Goal: Information Seeking & Learning: Learn about a topic

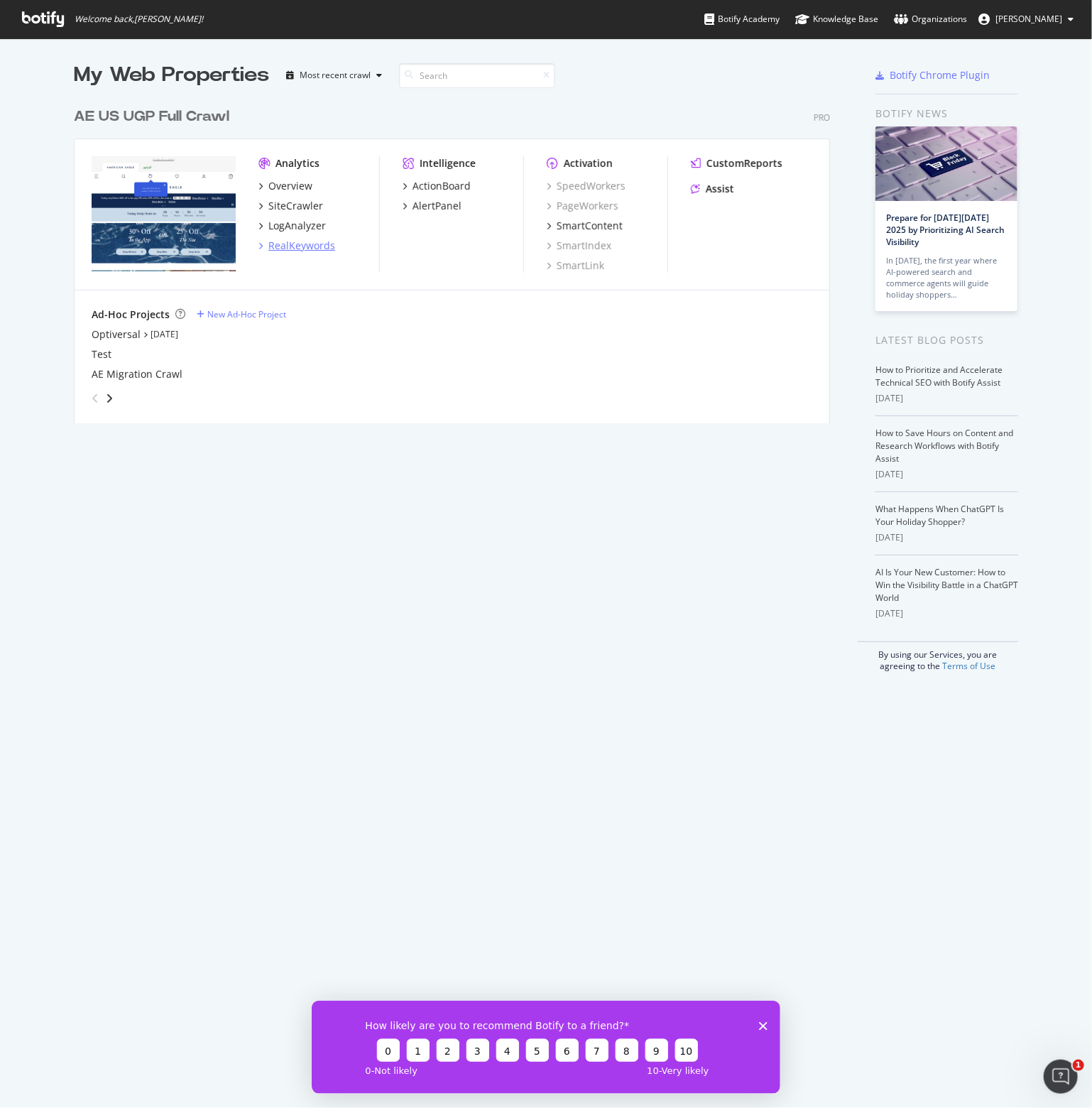
click at [304, 242] on div "RealKeywords" at bounding box center [302, 246] width 67 height 14
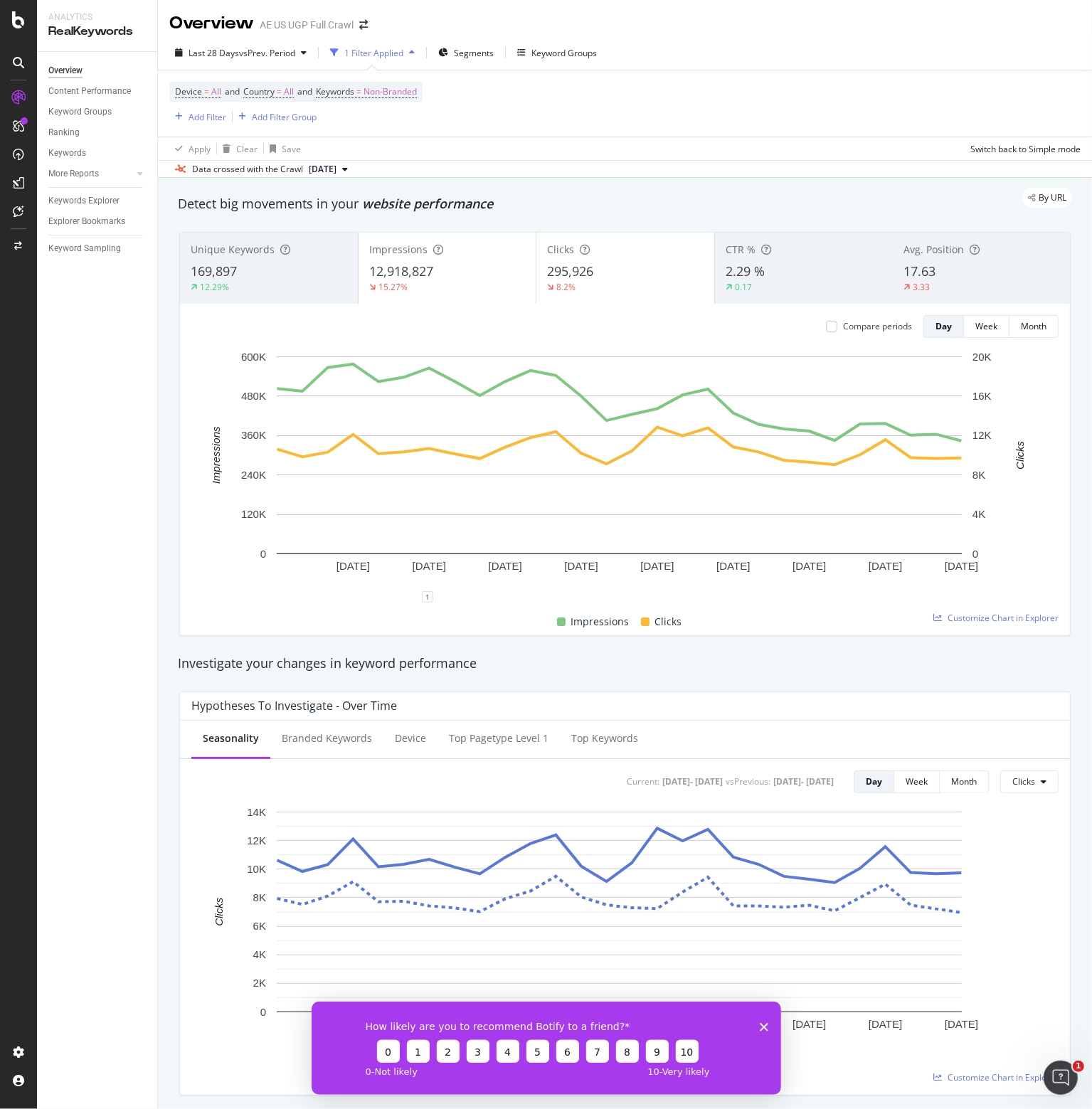
click at [103, 636] on div "Overview Content Performance Keyword Groups Ranking Keywords More Reports Count…" at bounding box center [98, 581] width 120 height 1058
click at [106, 217] on div "Explorer Bookmarks" at bounding box center [87, 221] width 77 height 15
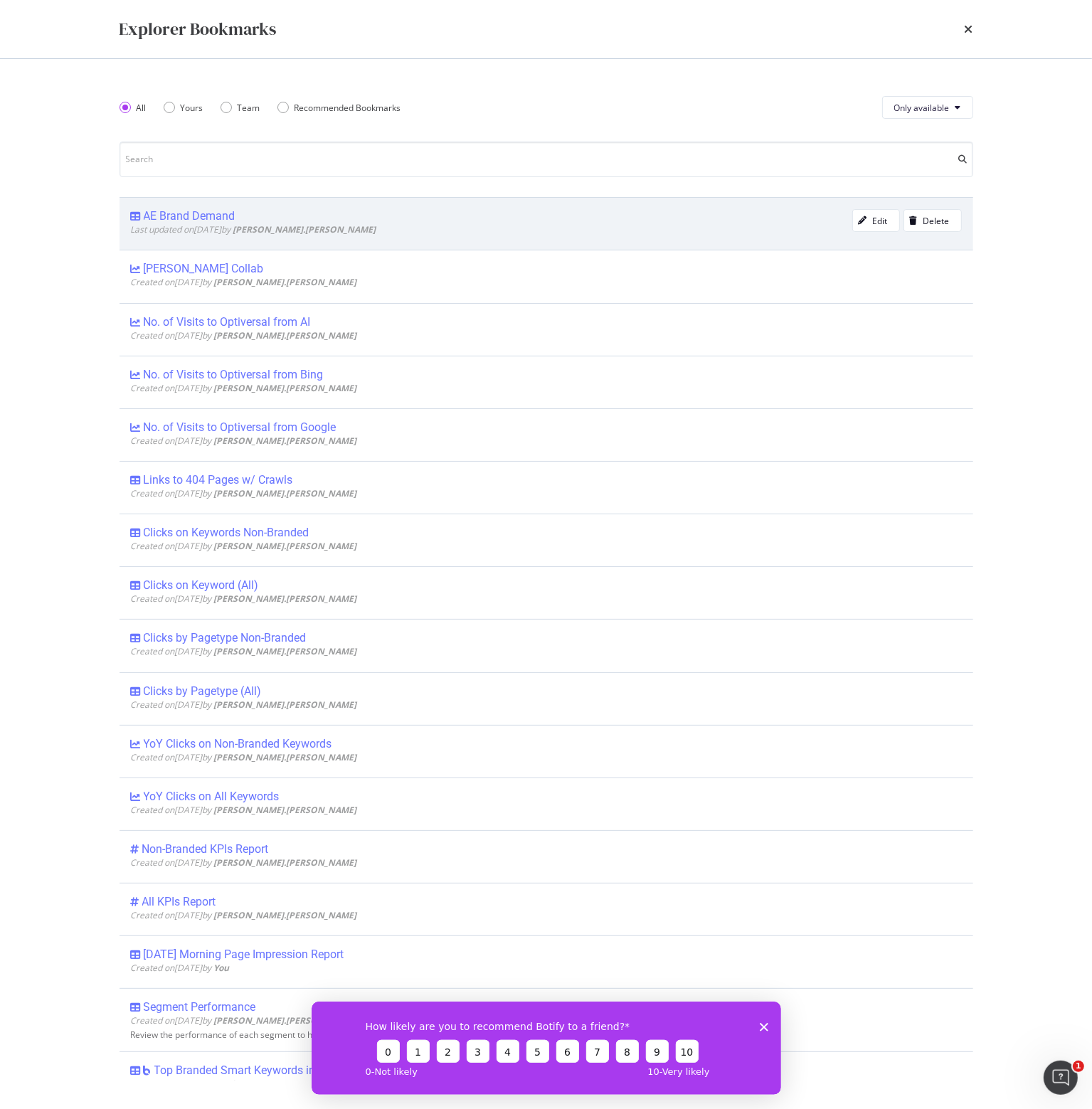
click at [173, 211] on div "AE Brand Demand" at bounding box center [189, 216] width 92 height 14
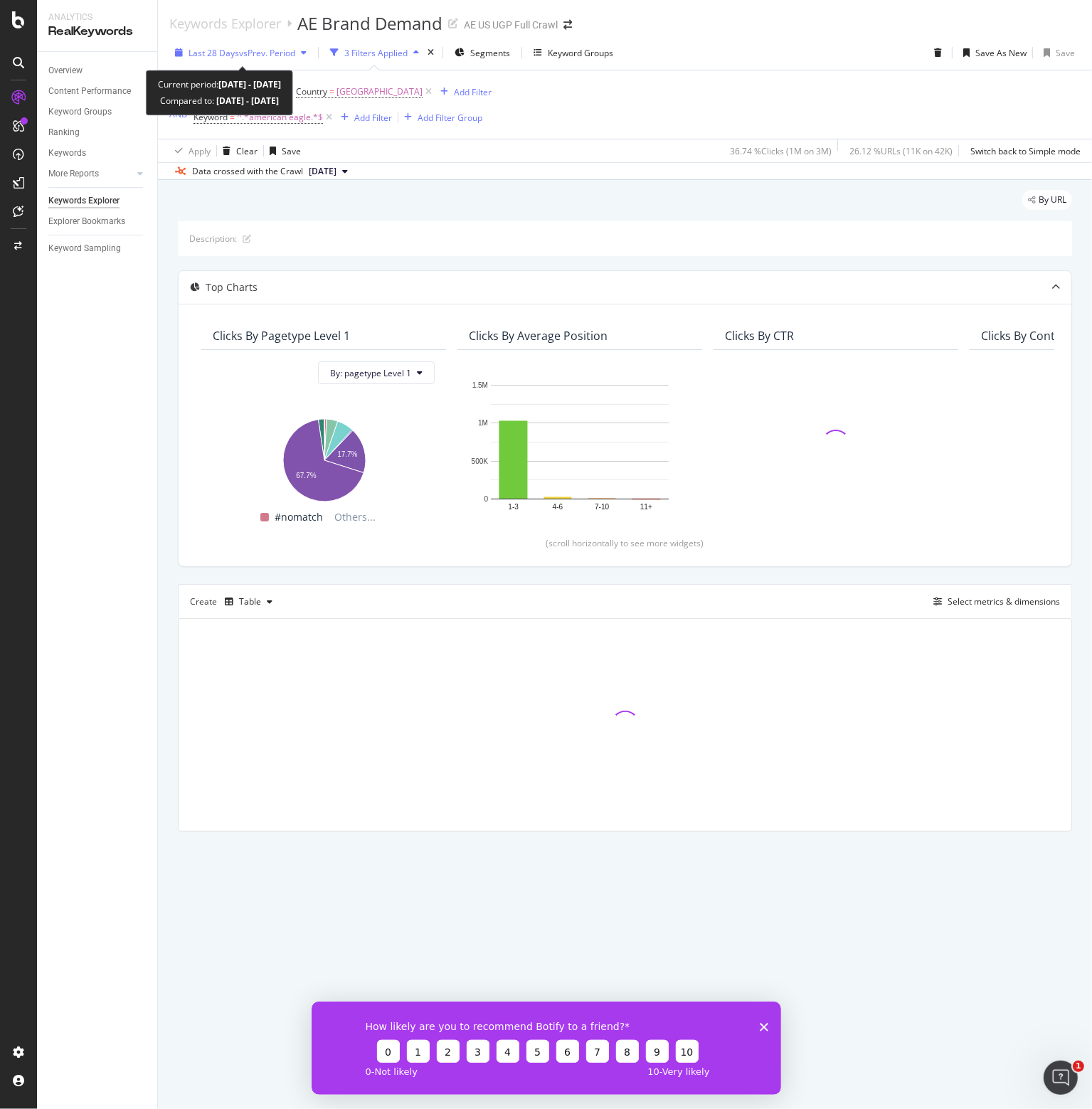
click at [237, 47] on span "Last 28 Days" at bounding box center [213, 53] width 50 height 12
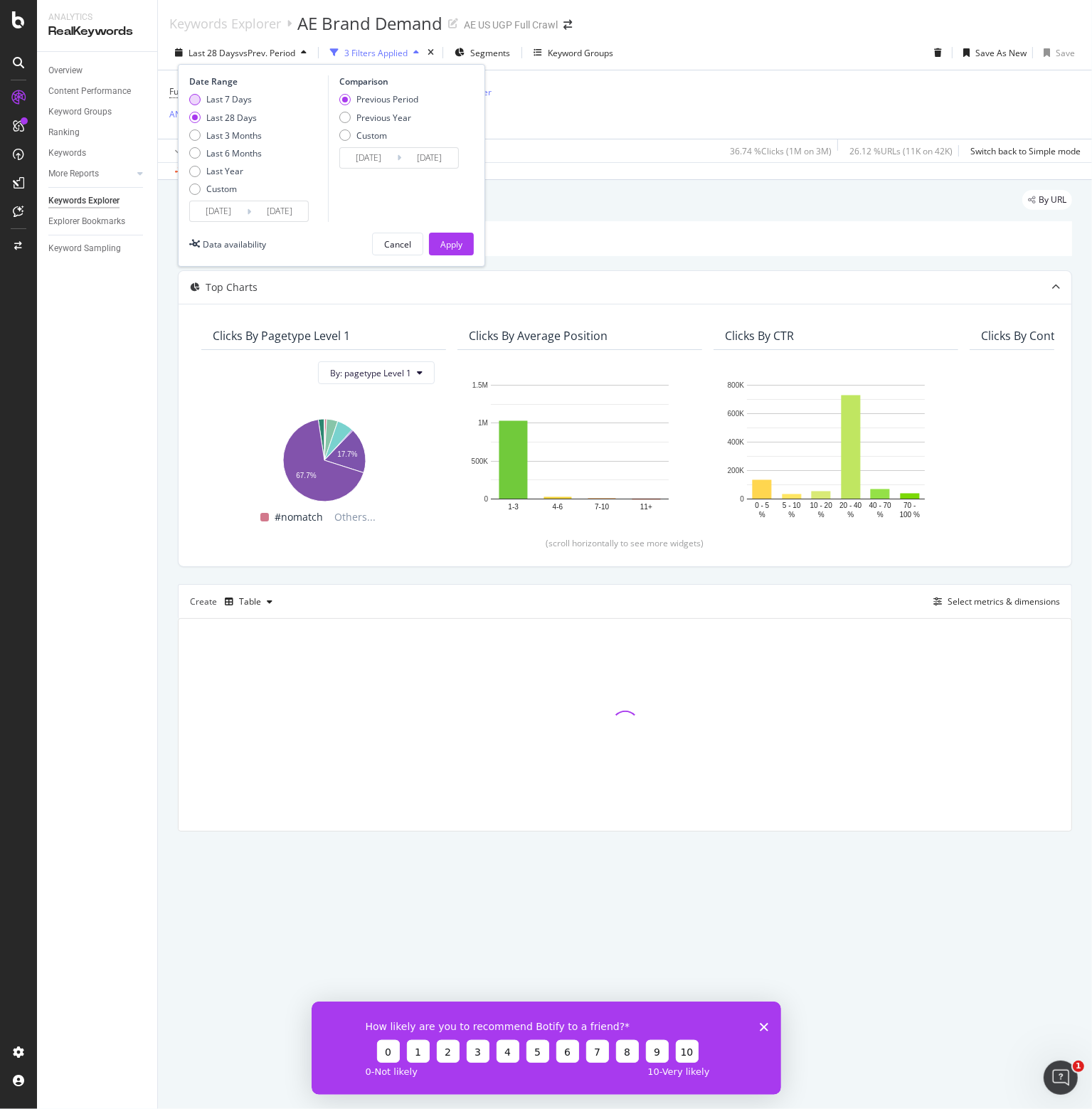
click at [218, 96] on div "Last 7 Days" at bounding box center [229, 100] width 45 height 12
type input "[DATE]"
click at [211, 208] on input "[DATE]" at bounding box center [219, 211] width 57 height 20
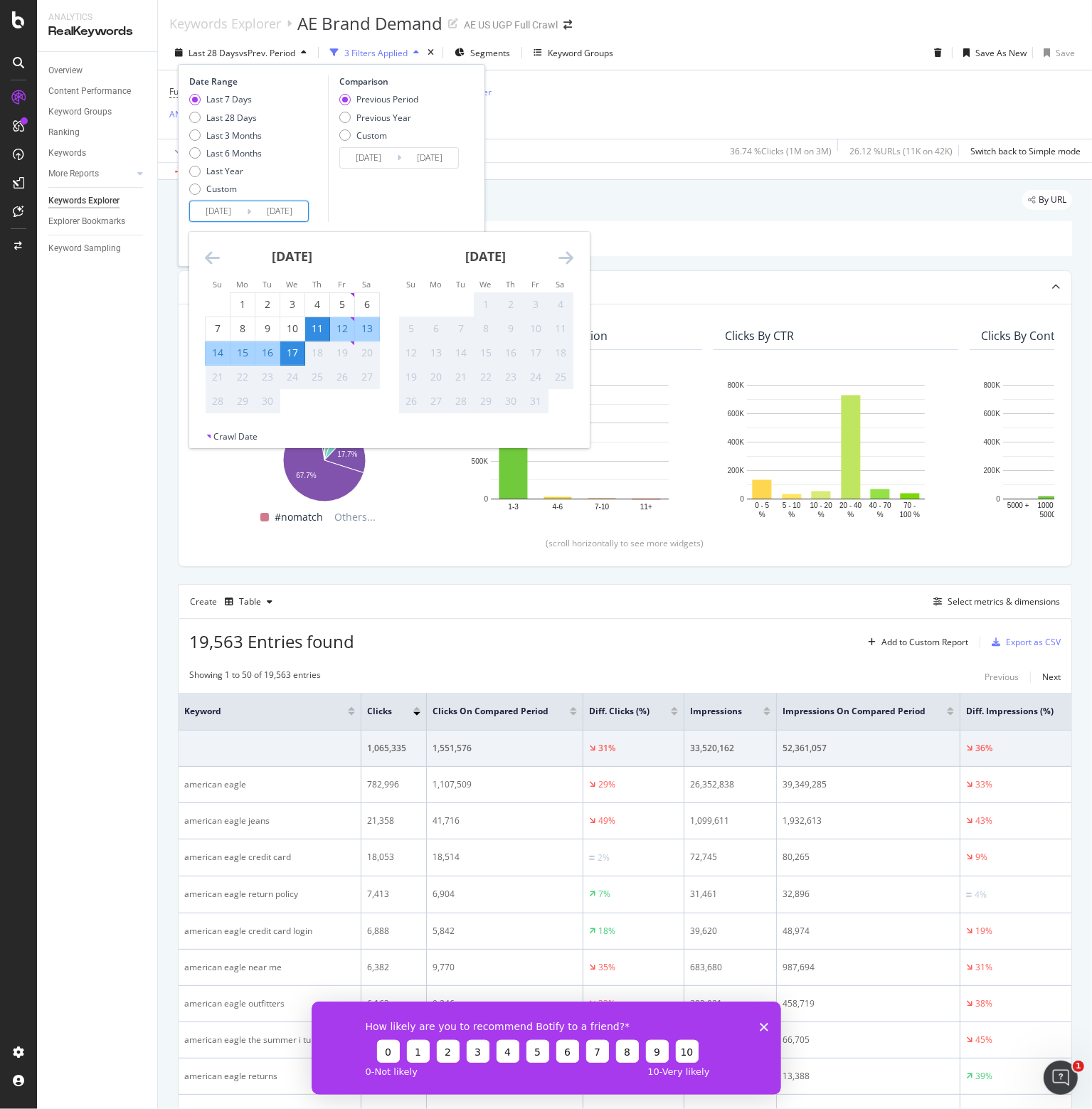
click at [315, 326] on div "11" at bounding box center [317, 328] width 25 height 14
click at [372, 326] on div "13" at bounding box center [367, 328] width 25 height 14
type input "[DATE]"
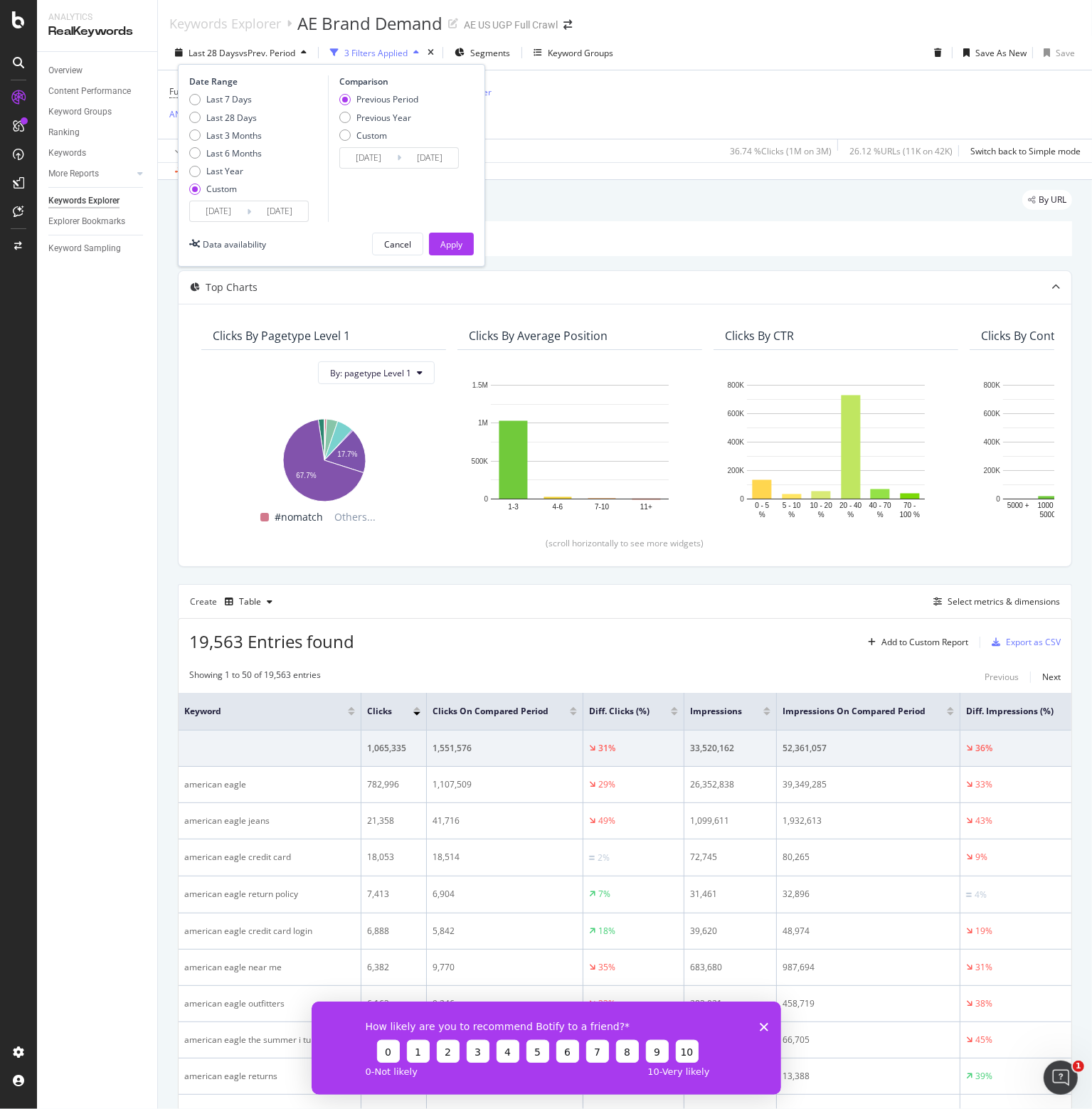
click at [214, 215] on input "[DATE]" at bounding box center [219, 211] width 57 height 20
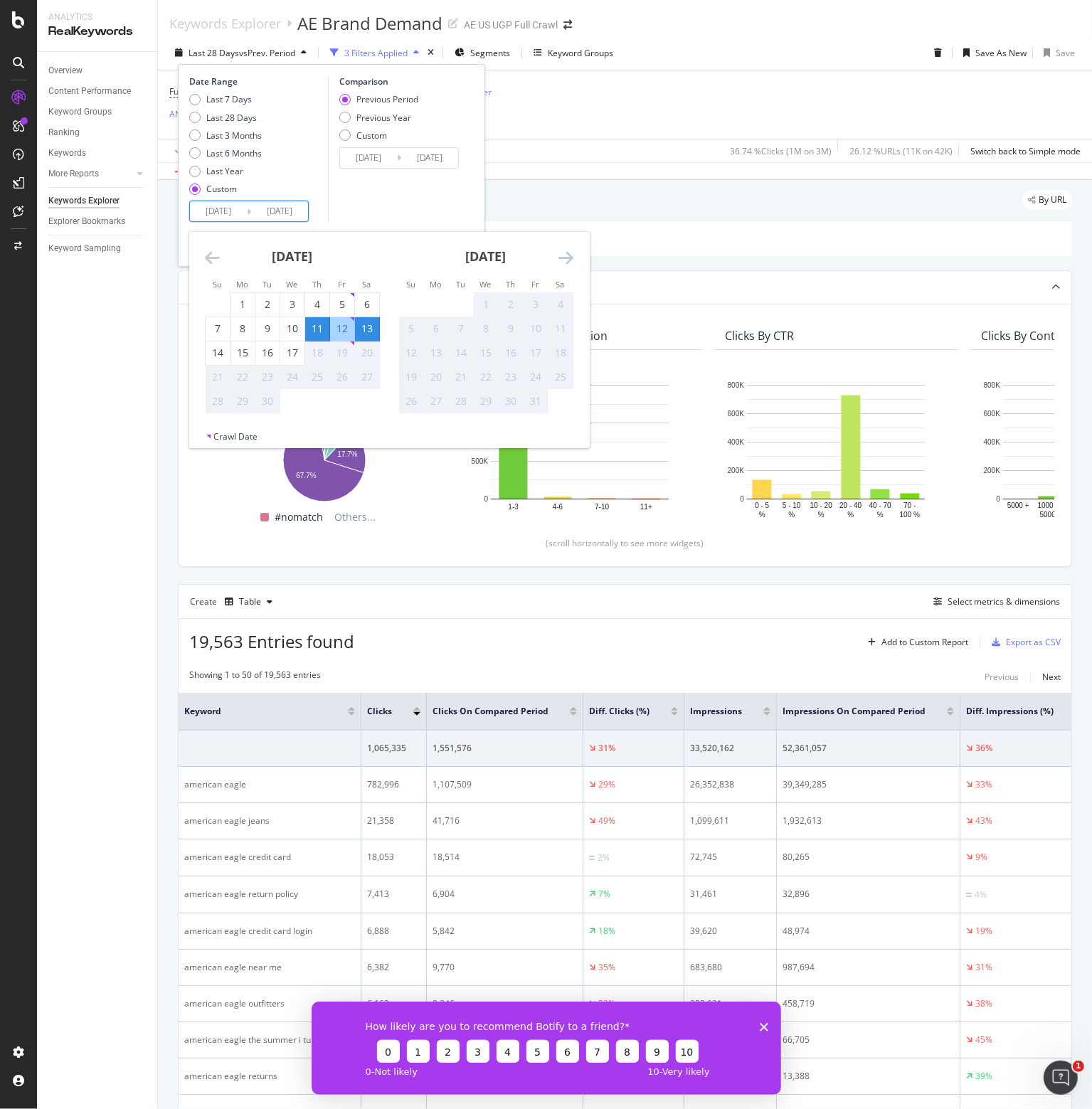
click at [369, 323] on div "13" at bounding box center [367, 328] width 25 height 14
type input "[DATE]"
click at [344, 341] on div "19" at bounding box center [342, 353] width 25 height 24
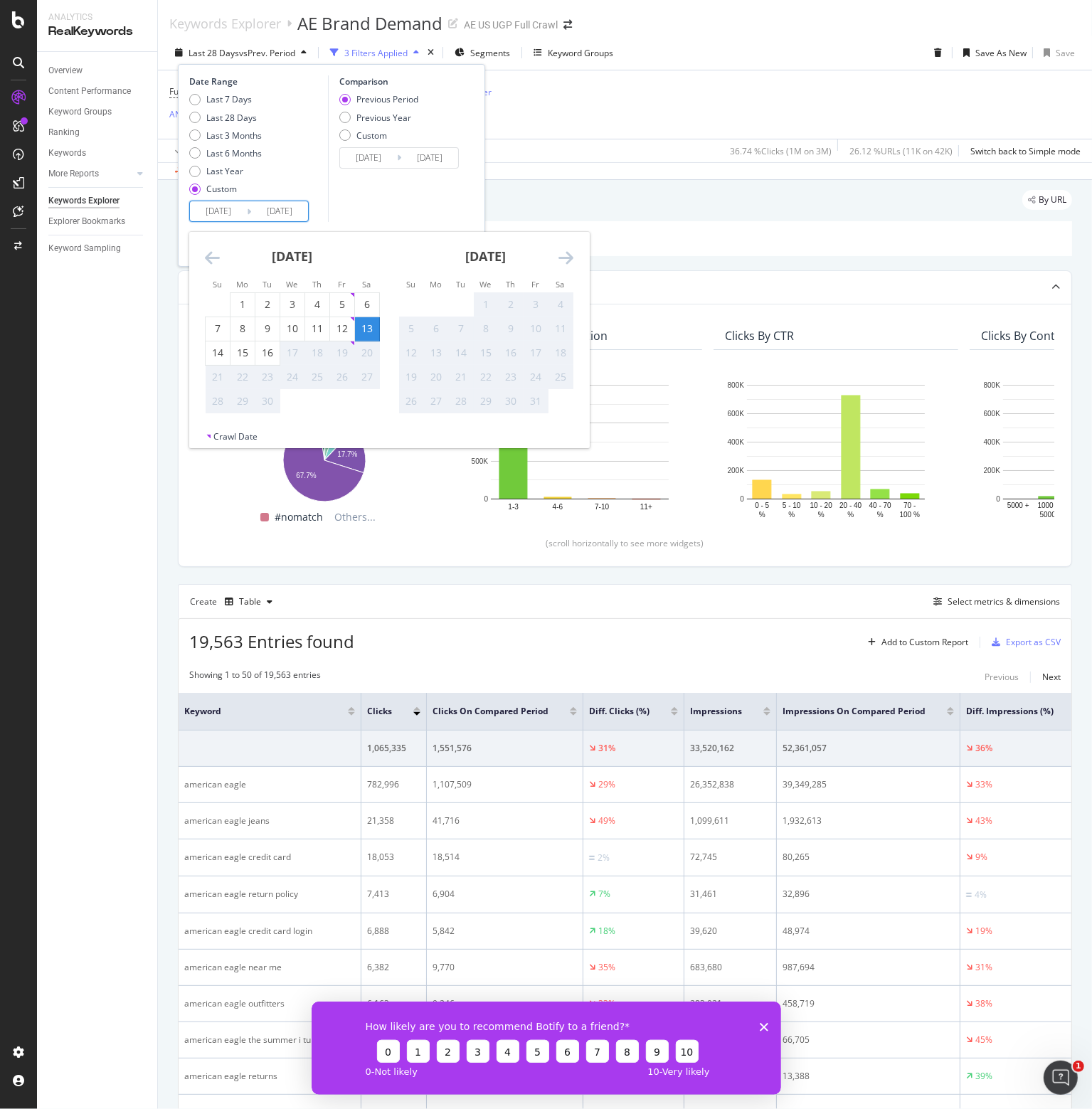
click at [344, 344] on div "19" at bounding box center [342, 353] width 25 height 24
click at [345, 349] on div "19" at bounding box center [342, 353] width 25 height 14
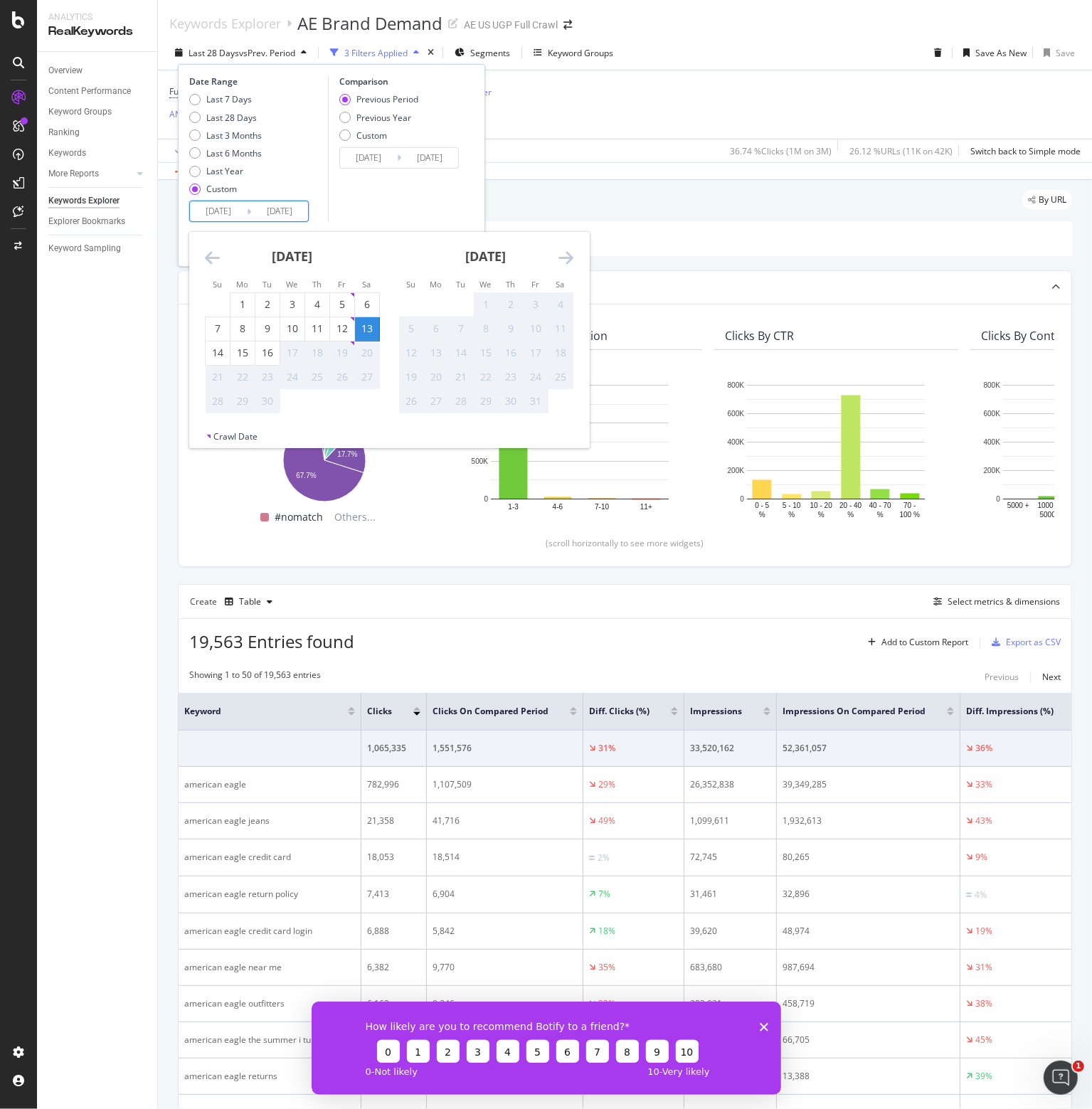
click at [345, 349] on div "19" at bounding box center [342, 353] width 25 height 14
click at [345, 348] on div "19" at bounding box center [342, 353] width 25 height 14
click at [344, 329] on div "12" at bounding box center [342, 328] width 25 height 14
type input "[DATE]"
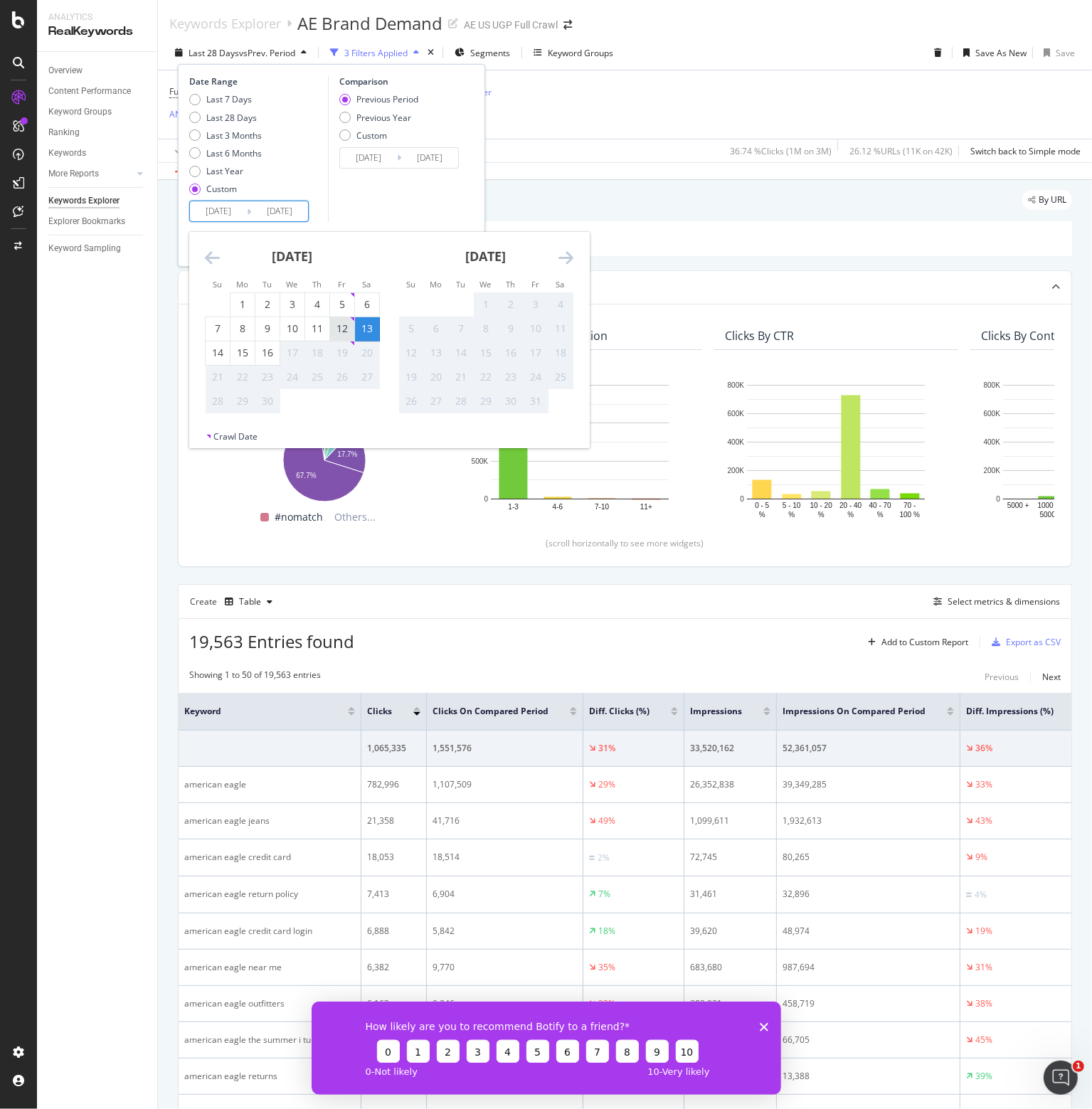
type input "[DATE]"
click at [264, 346] on div "16" at bounding box center [267, 353] width 25 height 14
type input "[DATE]"
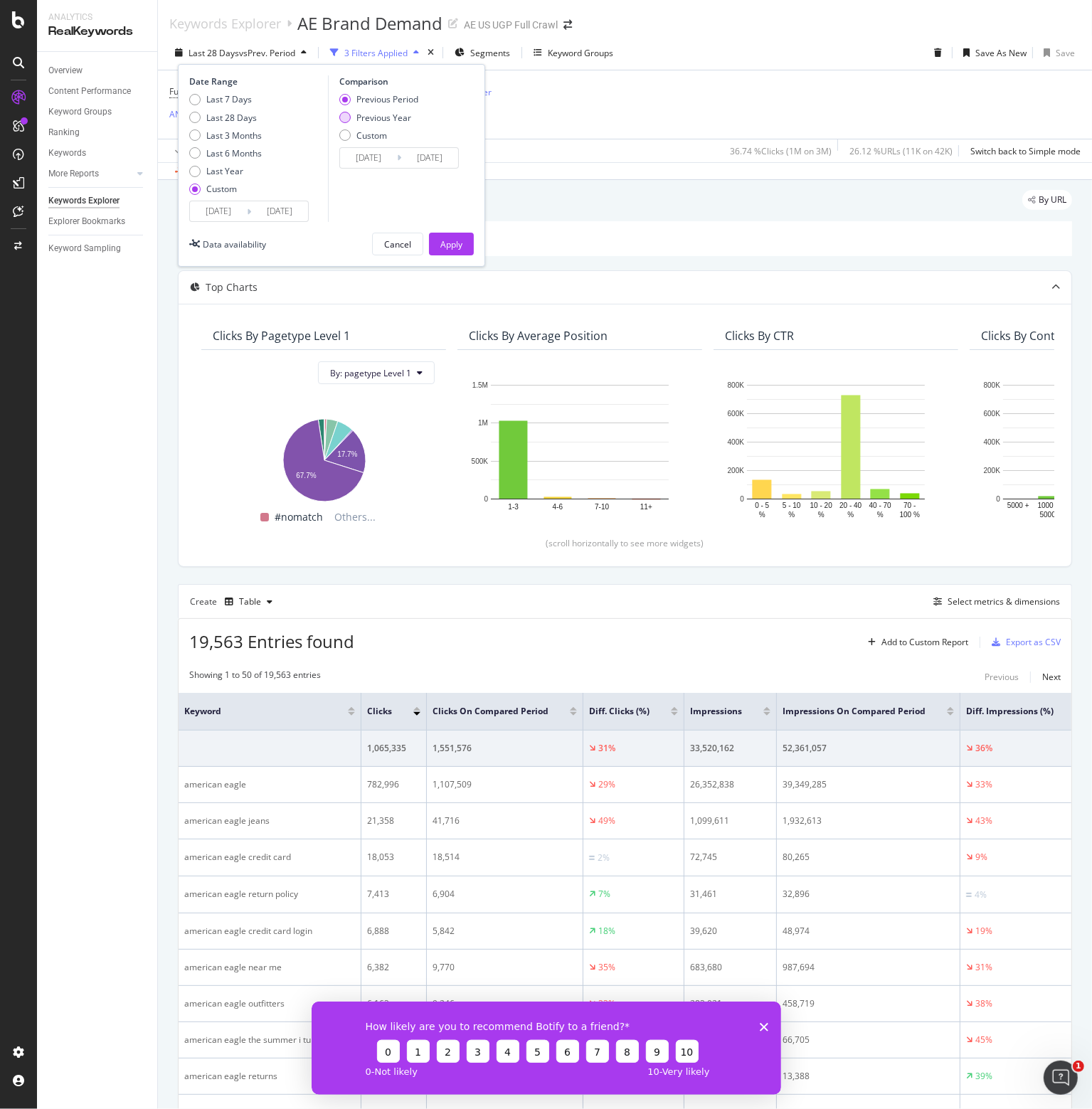
click at [392, 119] on div "Previous Year" at bounding box center [384, 117] width 55 height 12
type input "[DATE]"
click at [453, 241] on div "Apply" at bounding box center [451, 244] width 22 height 12
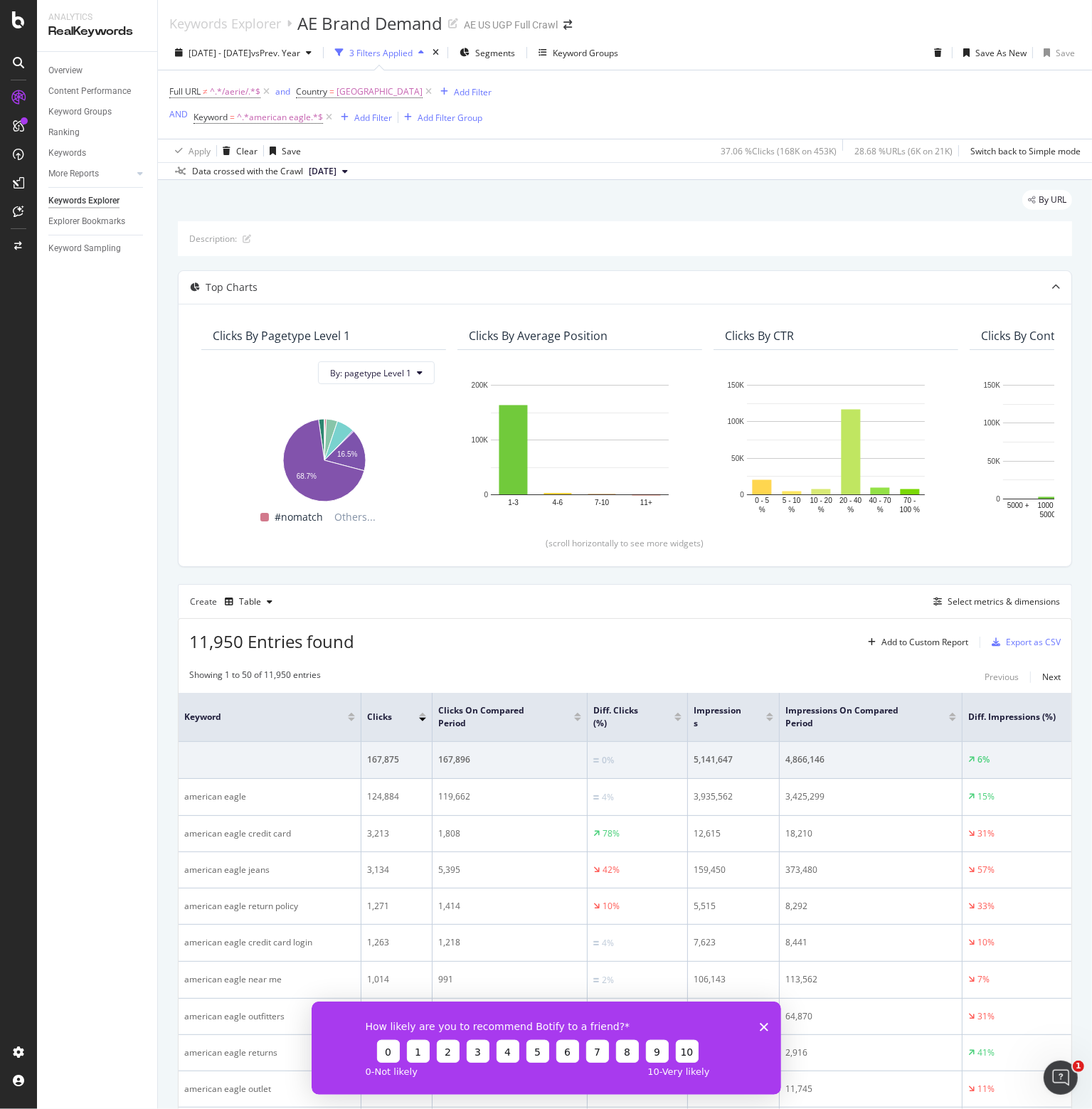
click at [763, 1025] on polygon "Close survey" at bounding box center [763, 1026] width 9 height 9
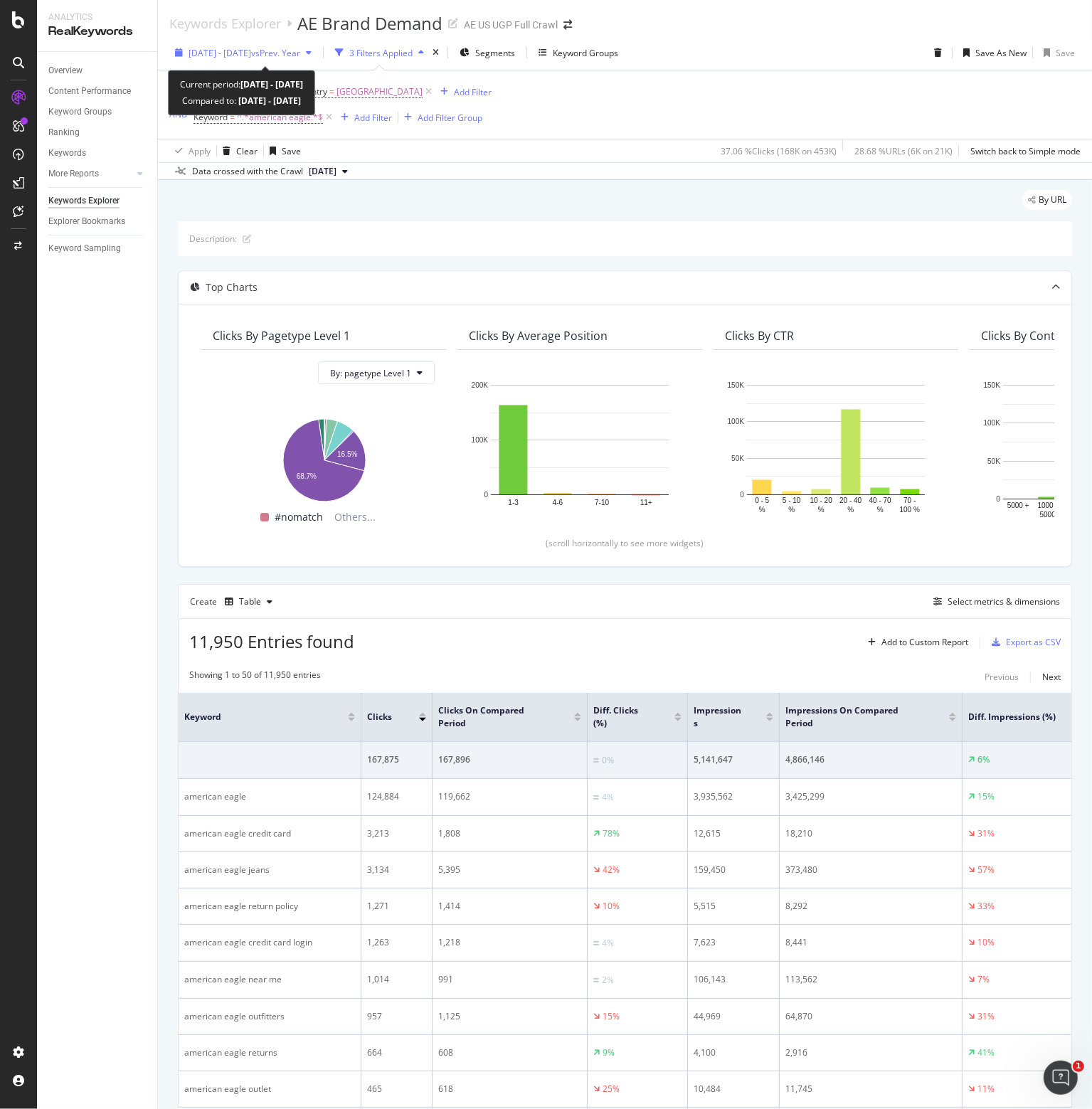
click at [301, 52] on span "vs Prev. Year" at bounding box center [276, 53] width 49 height 12
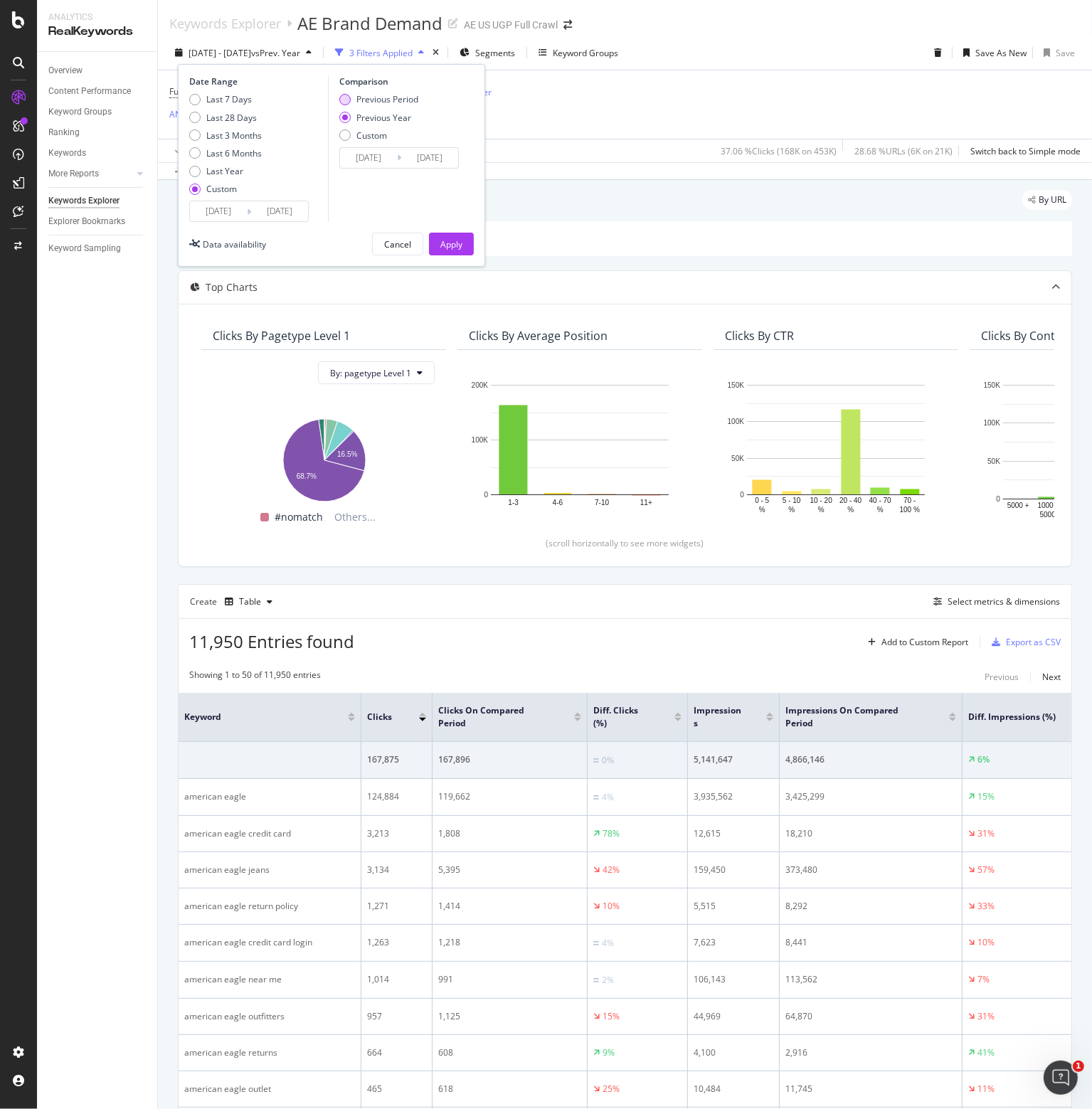
click at [375, 97] on div "Previous Period" at bounding box center [387, 100] width 62 height 12
type input "[DATE]"
click at [449, 244] on div "Apply" at bounding box center [451, 244] width 22 height 12
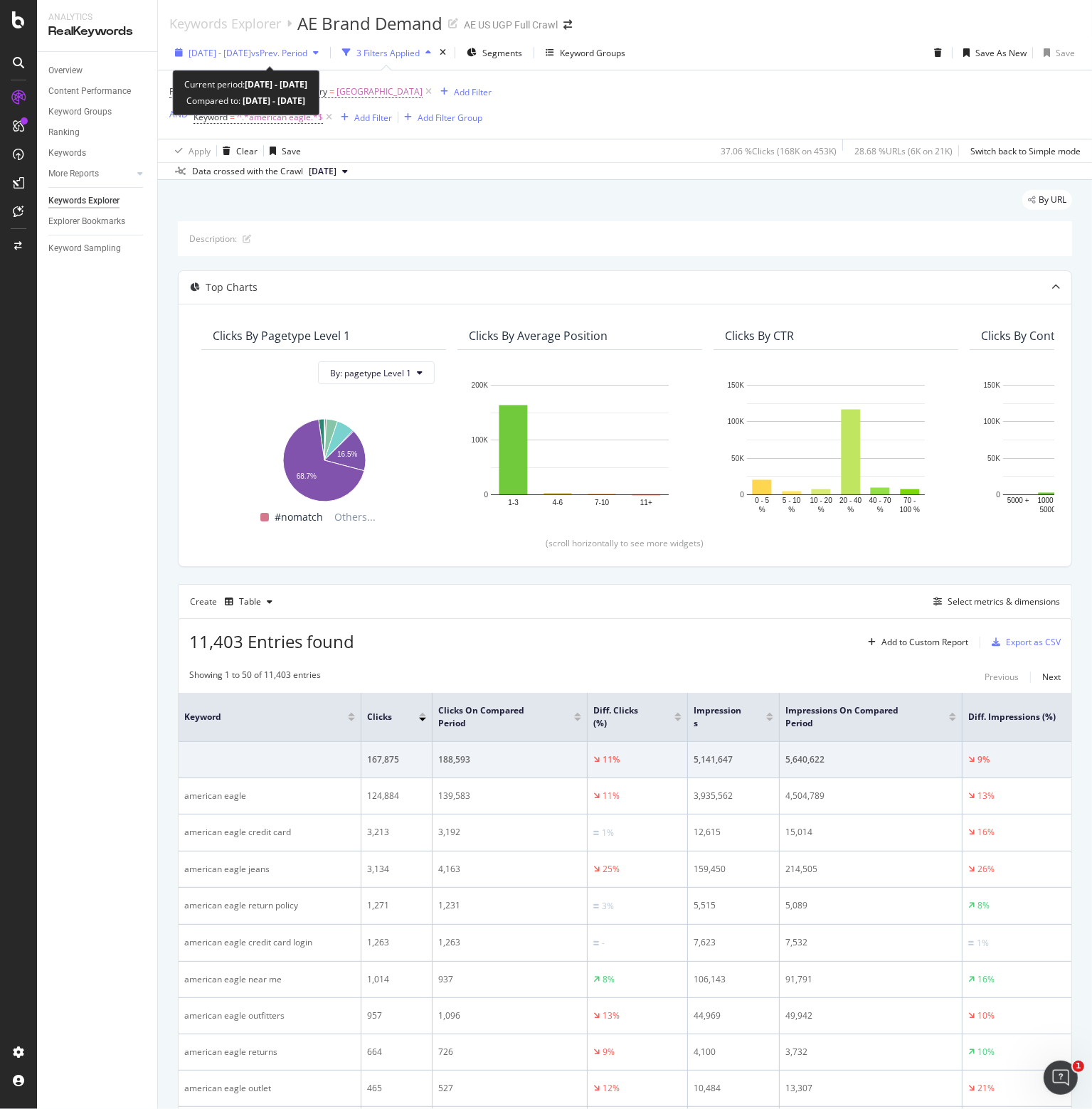
click at [307, 47] on span "vs Prev. Period" at bounding box center [279, 53] width 56 height 12
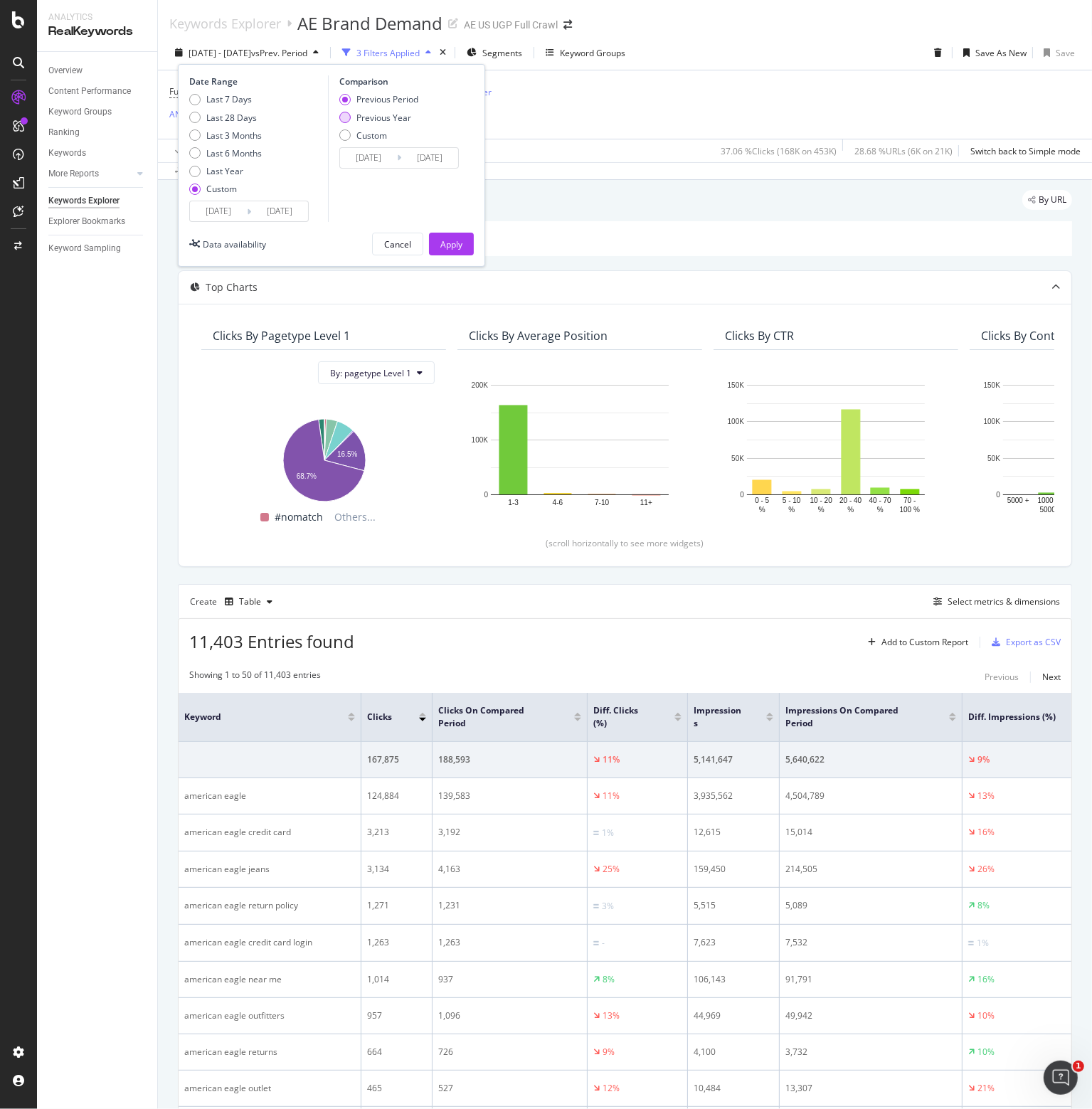
click at [365, 112] on div "Previous Year" at bounding box center [384, 117] width 55 height 12
type input "[DATE]"
click at [452, 241] on div "Apply" at bounding box center [451, 244] width 22 height 12
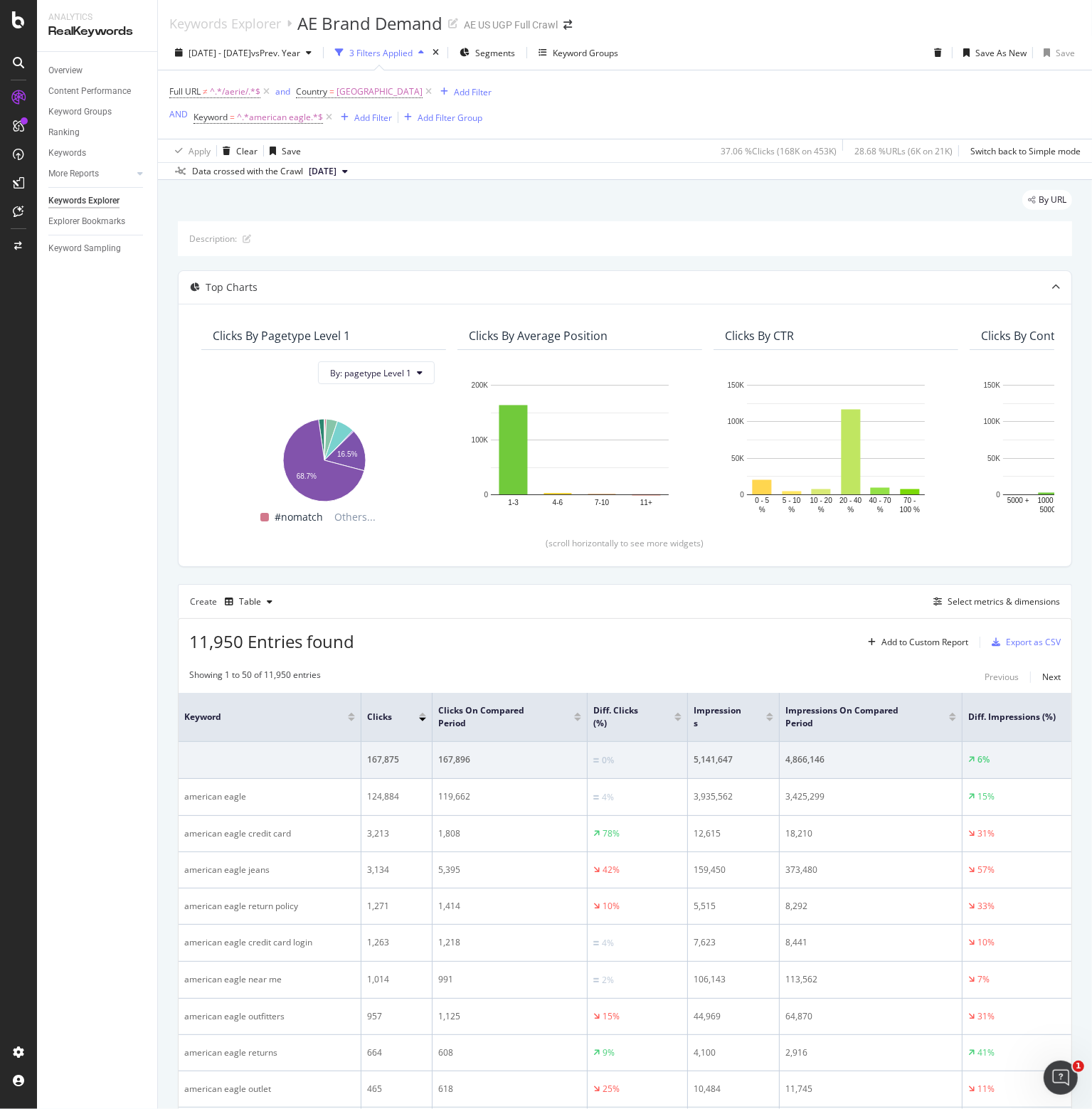
drag, startPoint x: 326, startPoint y: 118, endPoint x: 160, endPoint y: 154, distance: 169.9
click at [326, 118] on icon at bounding box center [329, 117] width 12 height 14
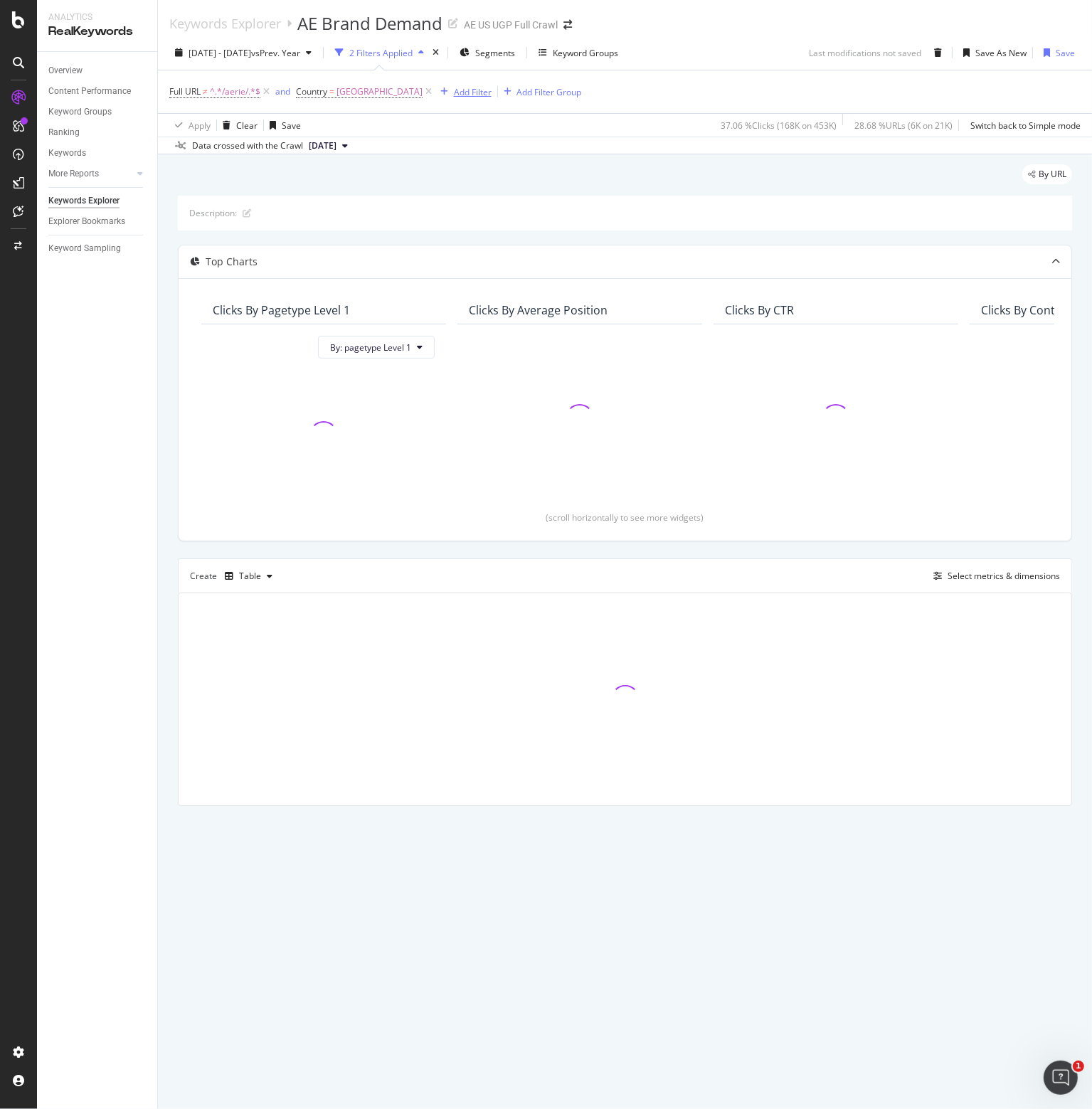
click at [492, 94] on div "Add Filter" at bounding box center [472, 92] width 37 height 12
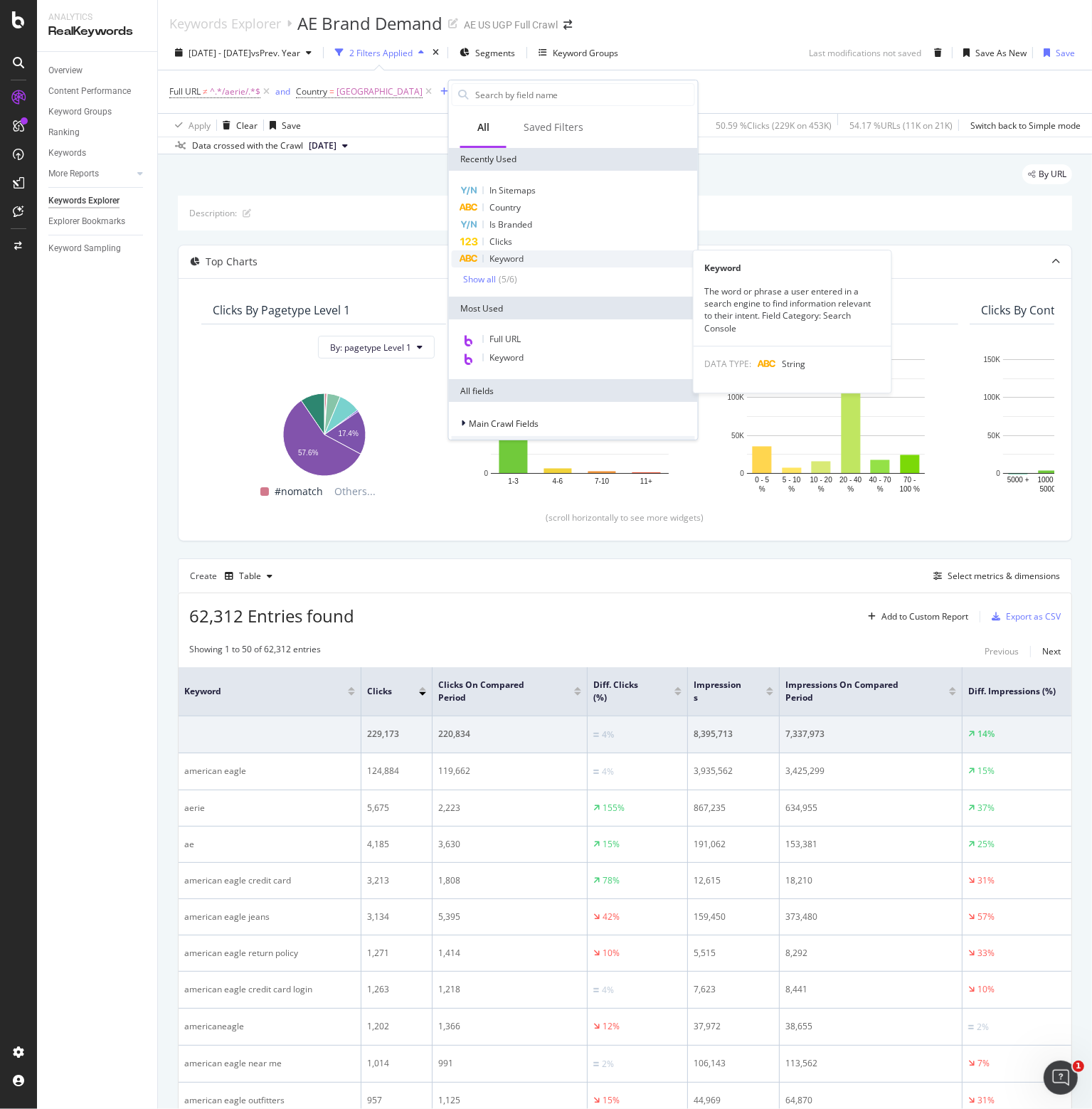
click at [499, 260] on span "Keyword" at bounding box center [507, 258] width 34 height 12
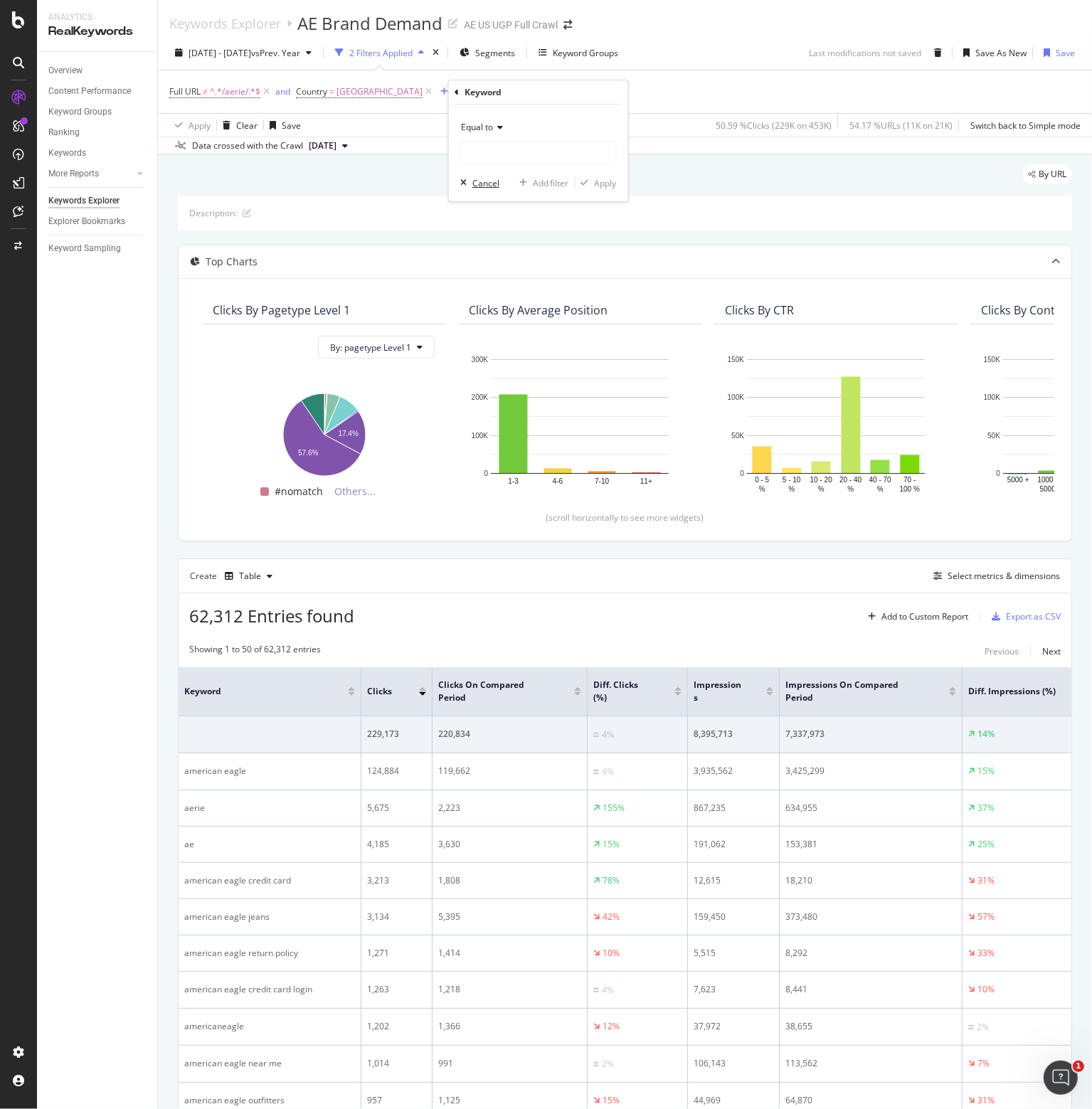
click at [482, 187] on div "Cancel" at bounding box center [485, 183] width 27 height 12
click at [480, 88] on div "Add Filter" at bounding box center [472, 92] width 37 height 12
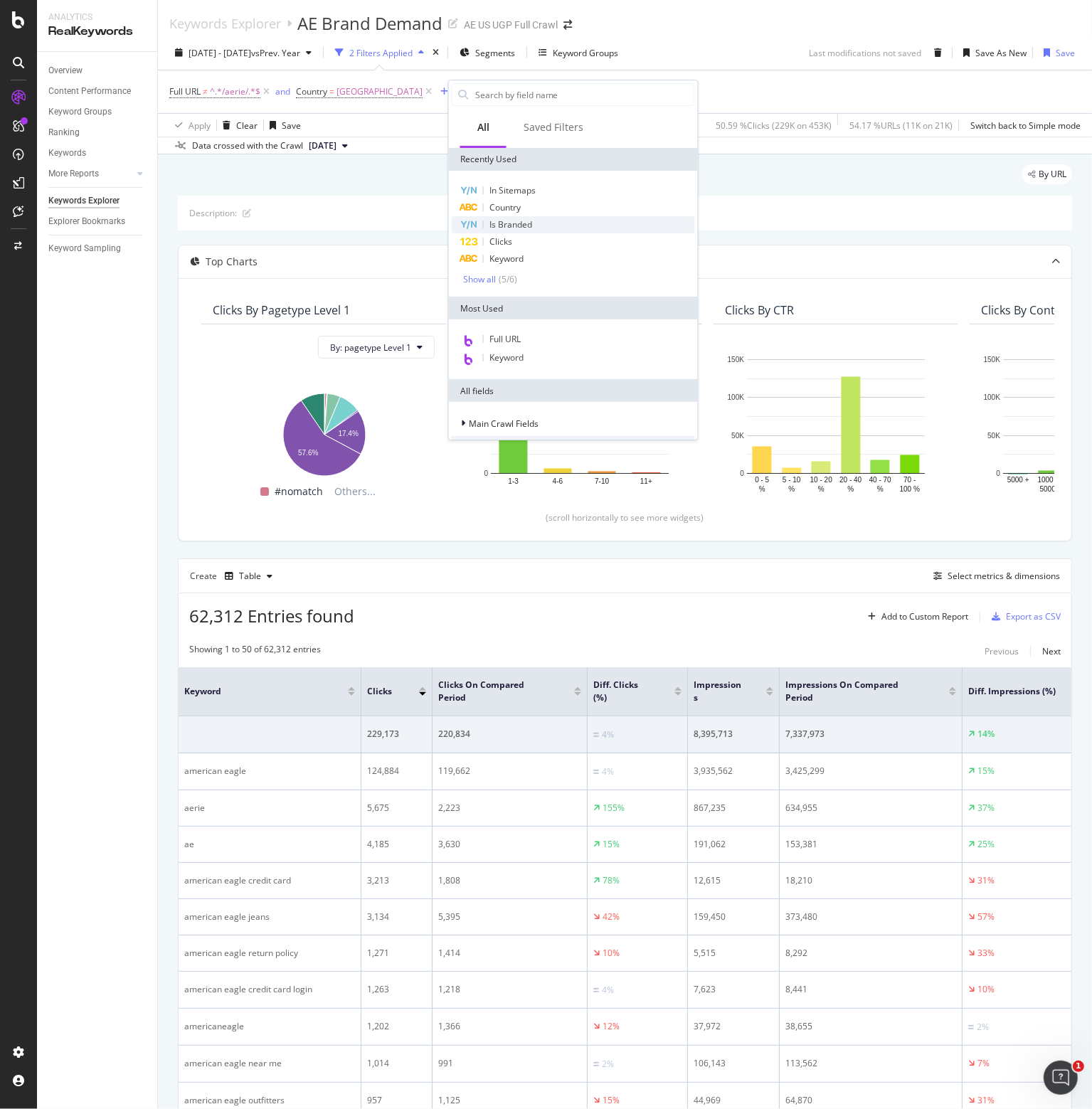
click at [520, 221] on span "Is Branded" at bounding box center [511, 225] width 42 height 12
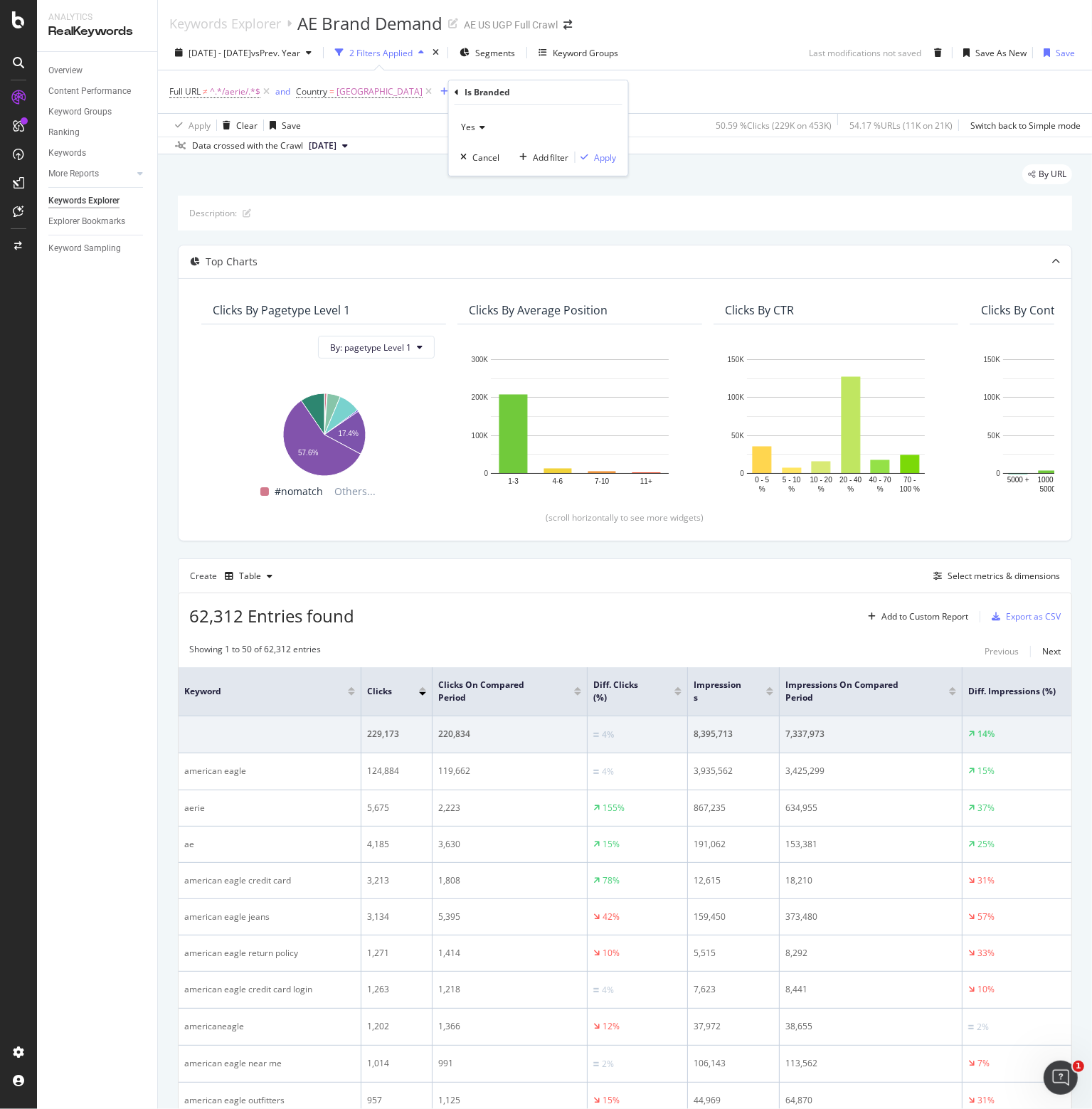
click at [445, 127] on div "Apply Clear Save 50.59 % Clicks ( 229K on 453K ) 54.17 % URLs ( 11K on 21K ) Sw…" at bounding box center [625, 125] width 934 height 24
click at [492, 91] on div "Add Filter" at bounding box center [472, 92] width 37 height 12
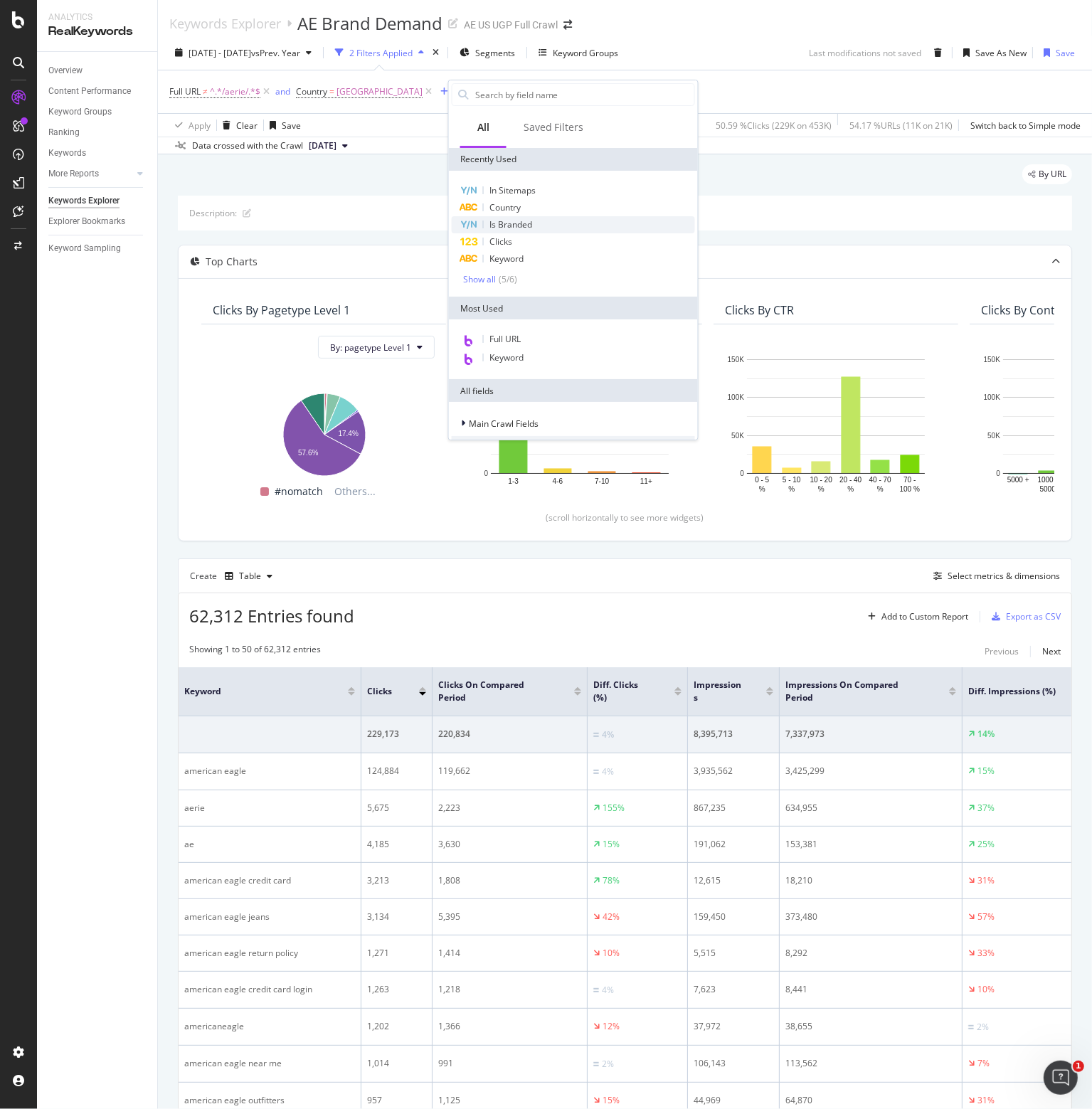
click at [487, 223] on div "Is Branded" at bounding box center [573, 224] width 243 height 17
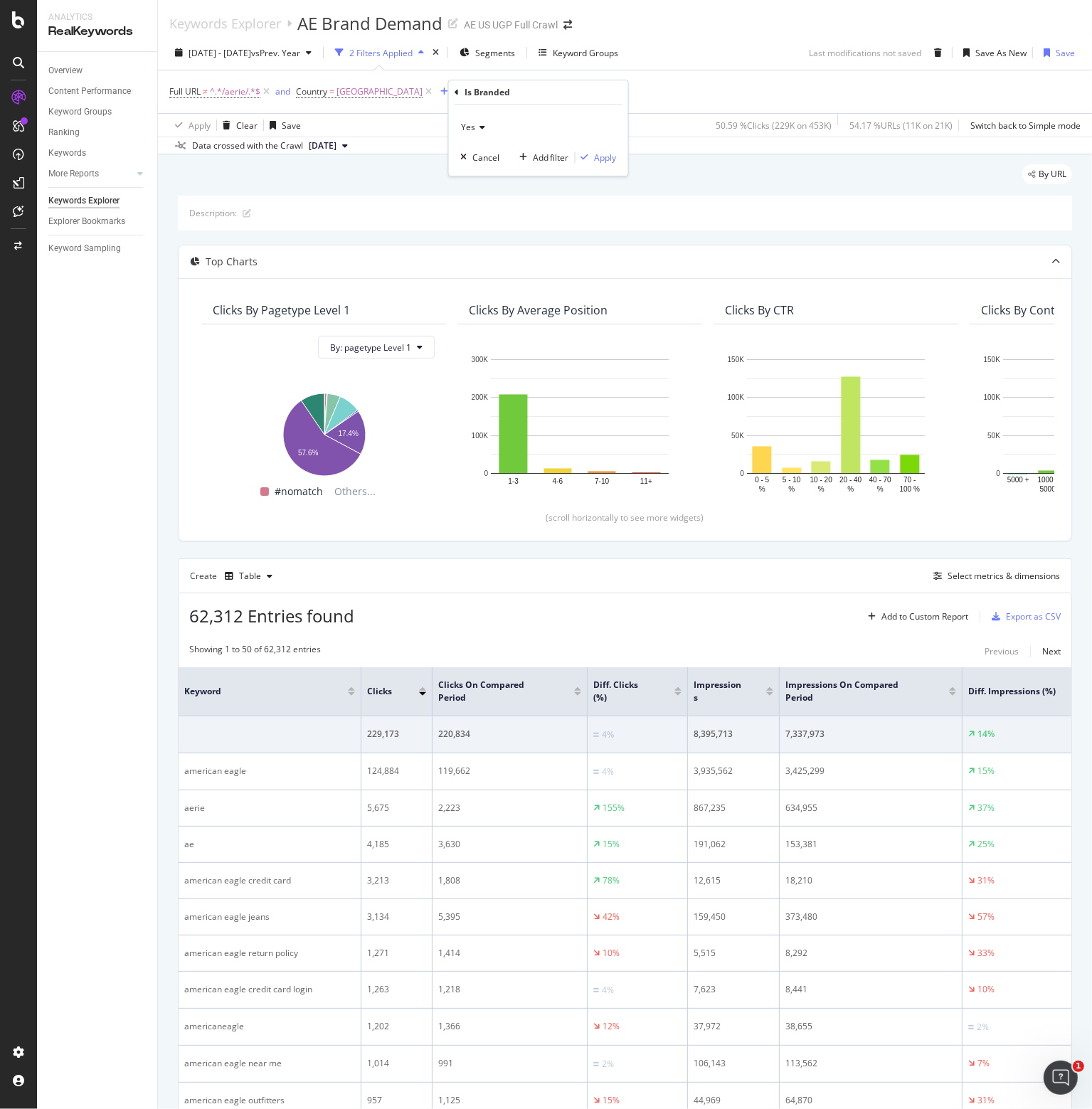
click at [476, 127] on icon at bounding box center [480, 127] width 10 height 9
click at [488, 175] on div "No" at bounding box center [540, 174] width 152 height 19
click at [602, 153] on div "Apply" at bounding box center [605, 158] width 22 height 12
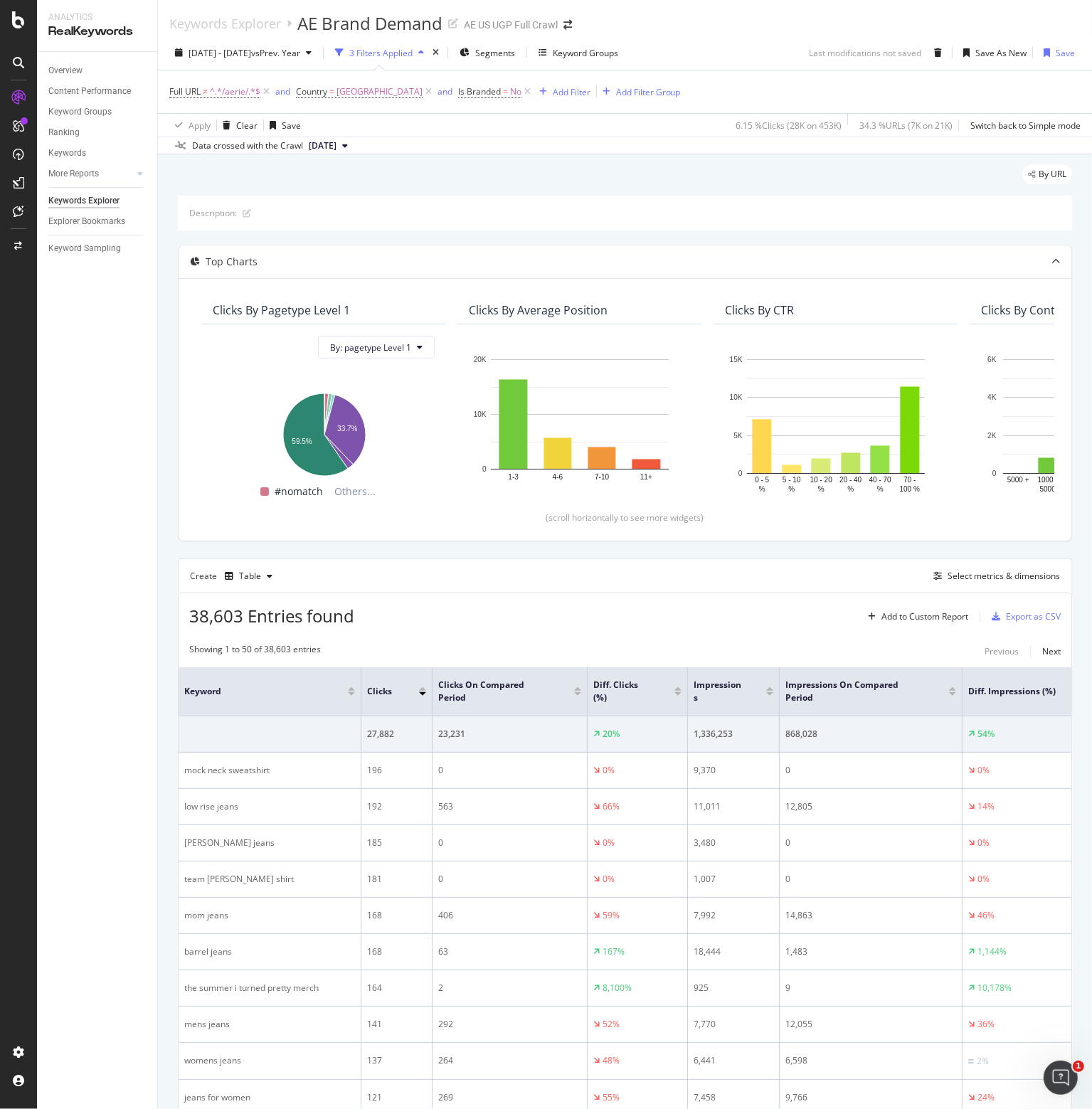
click at [421, 693] on div at bounding box center [422, 694] width 7 height 4
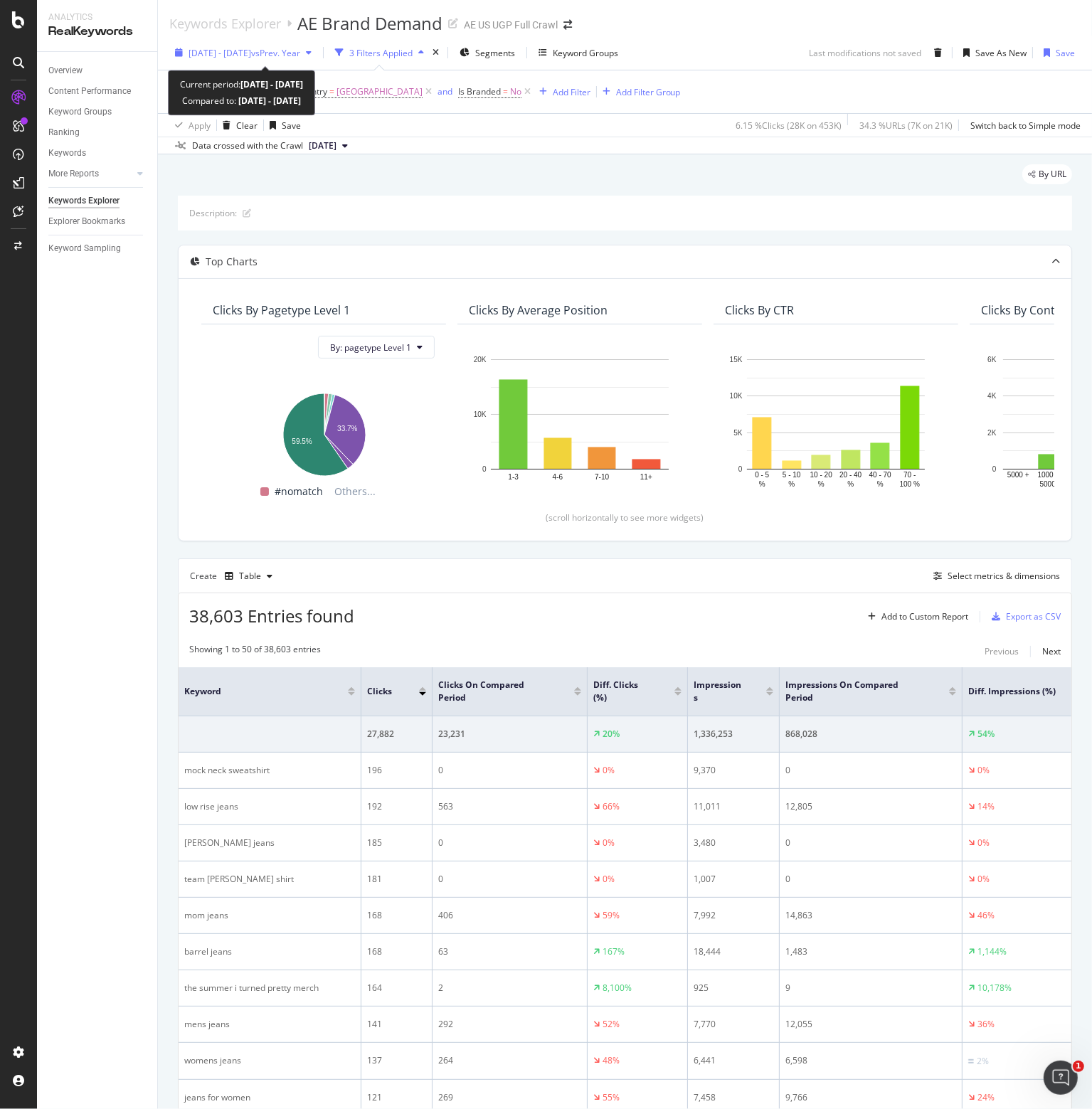
click at [317, 57] on div "[DATE] - [DATE] vs Prev. Year" at bounding box center [243, 53] width 148 height 22
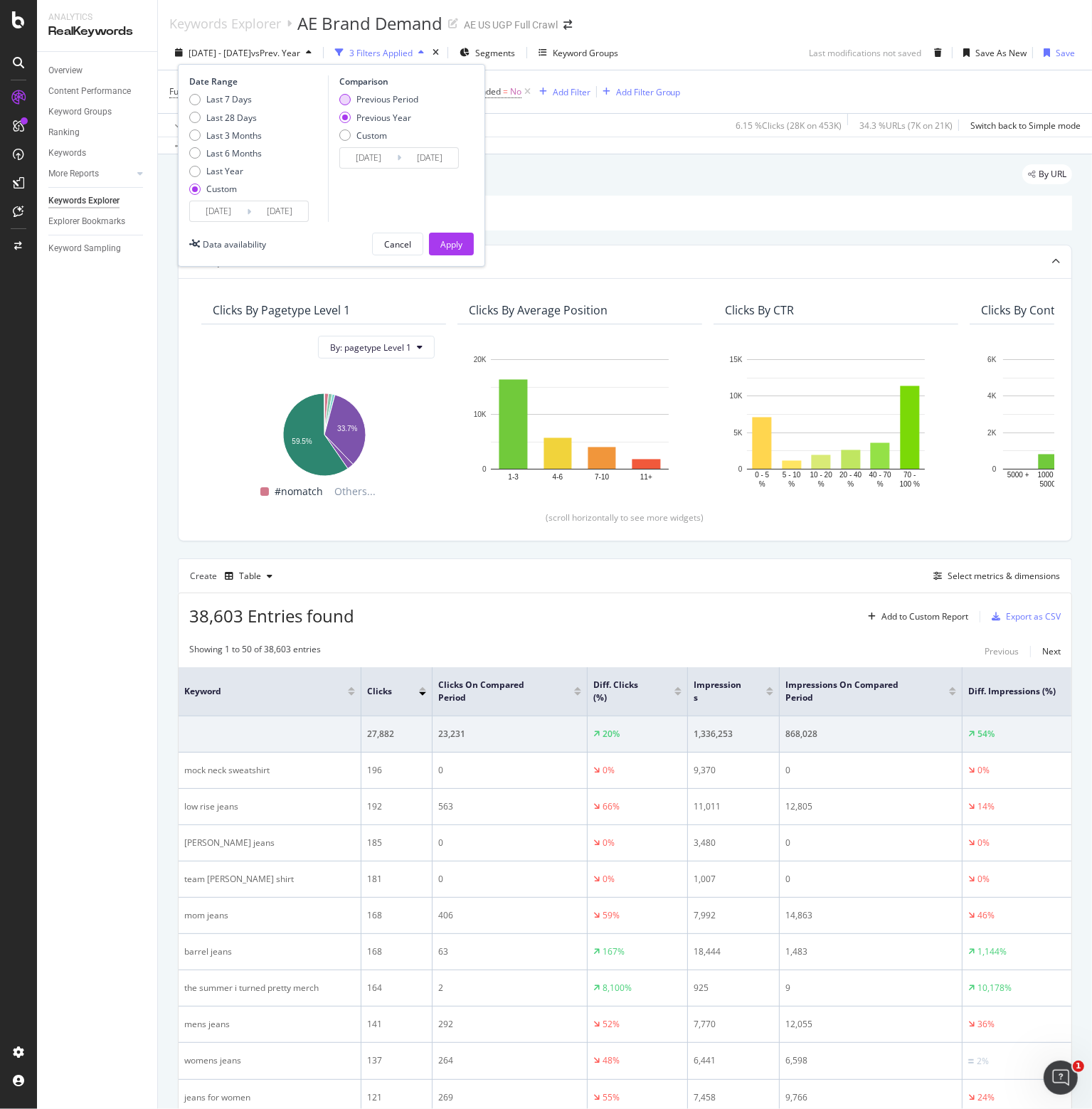
click at [354, 99] on div "Previous Period" at bounding box center [378, 100] width 79 height 12
type input "[DATE]"
click at [446, 240] on div "Apply" at bounding box center [451, 244] width 22 height 12
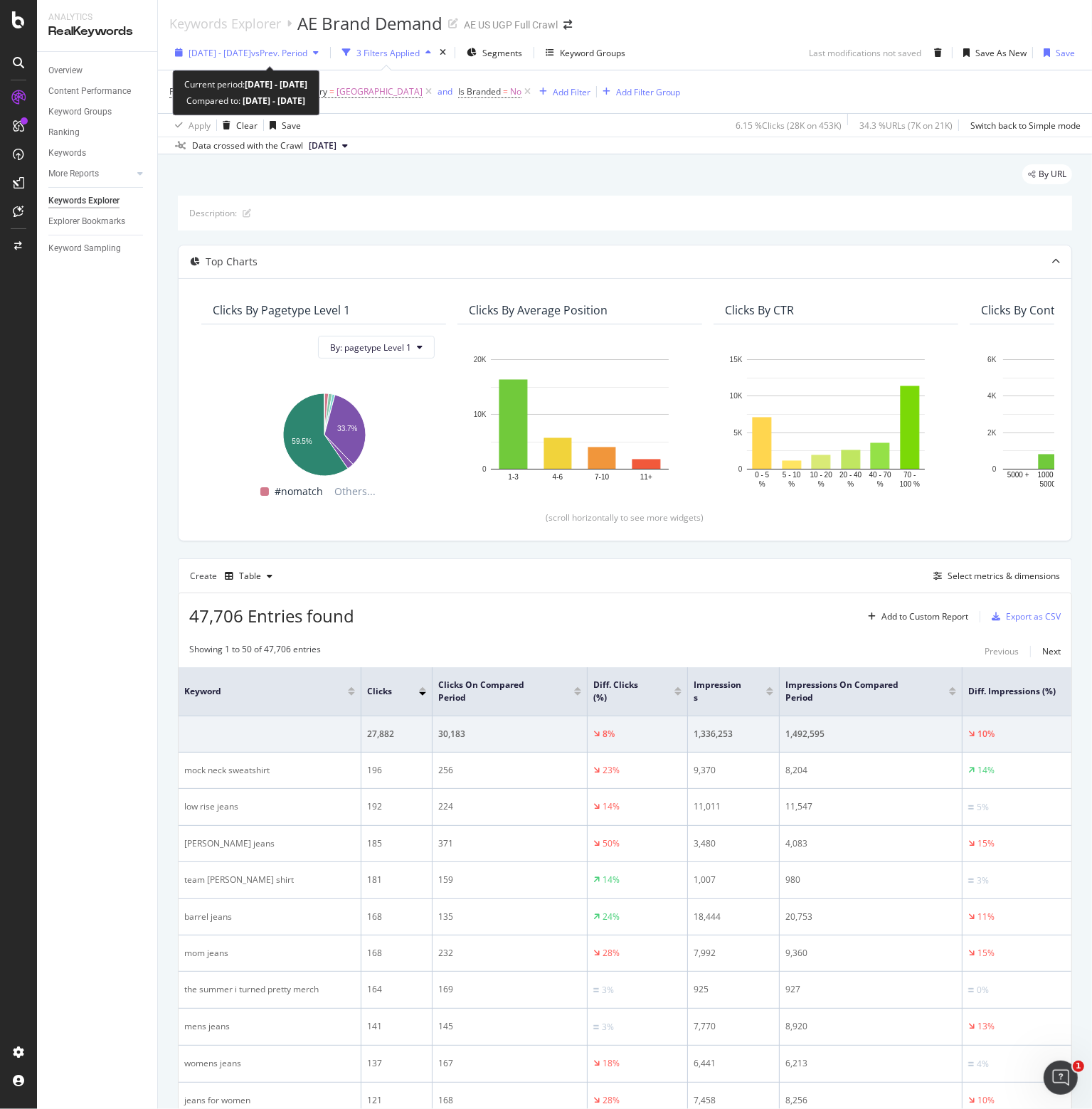
click at [307, 52] on span "vs Prev. Period" at bounding box center [279, 53] width 56 height 12
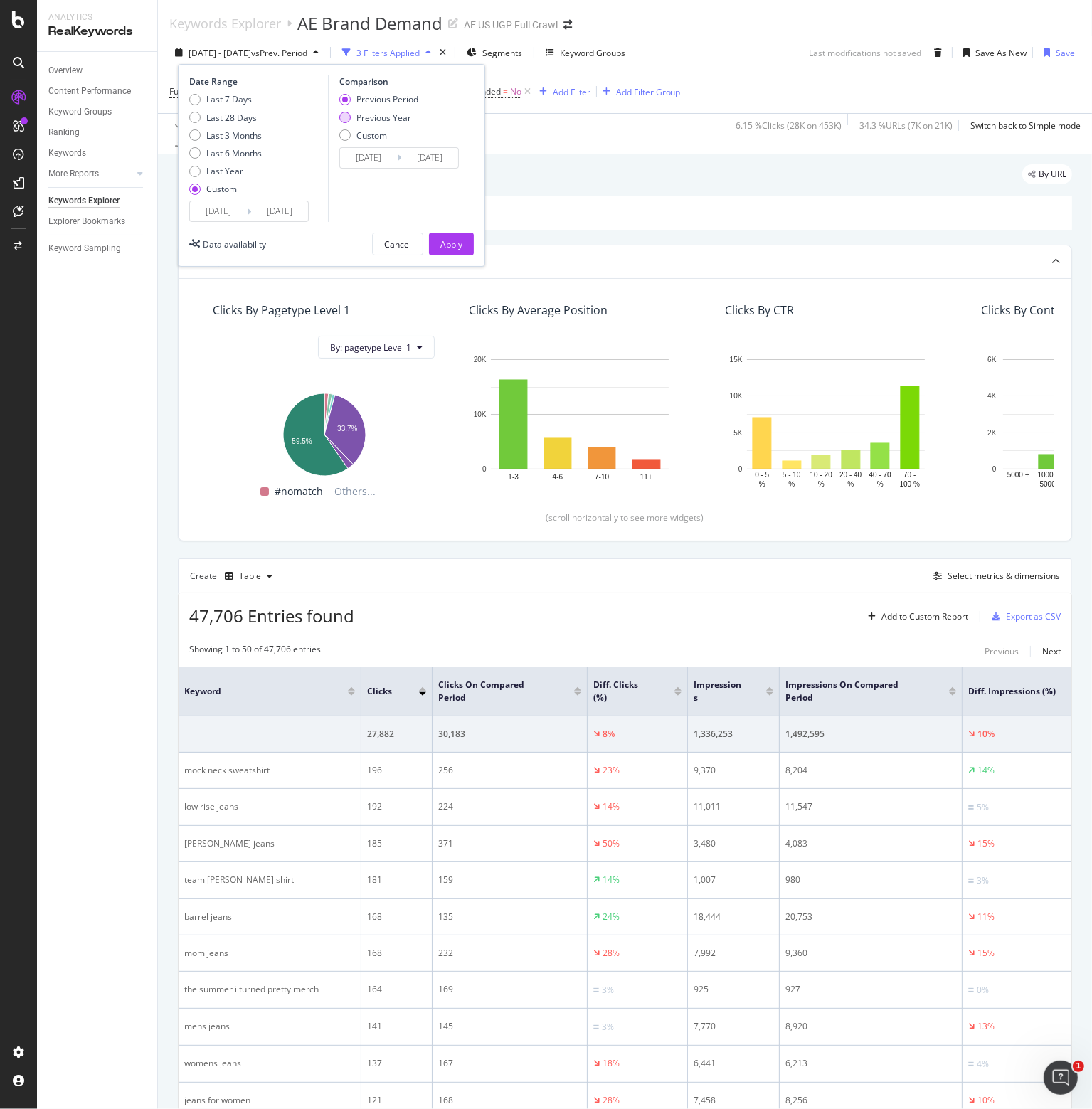
click at [378, 116] on div "Previous Year" at bounding box center [384, 117] width 55 height 12
type input "[DATE]"
click at [452, 242] on div "Apply" at bounding box center [451, 244] width 22 height 12
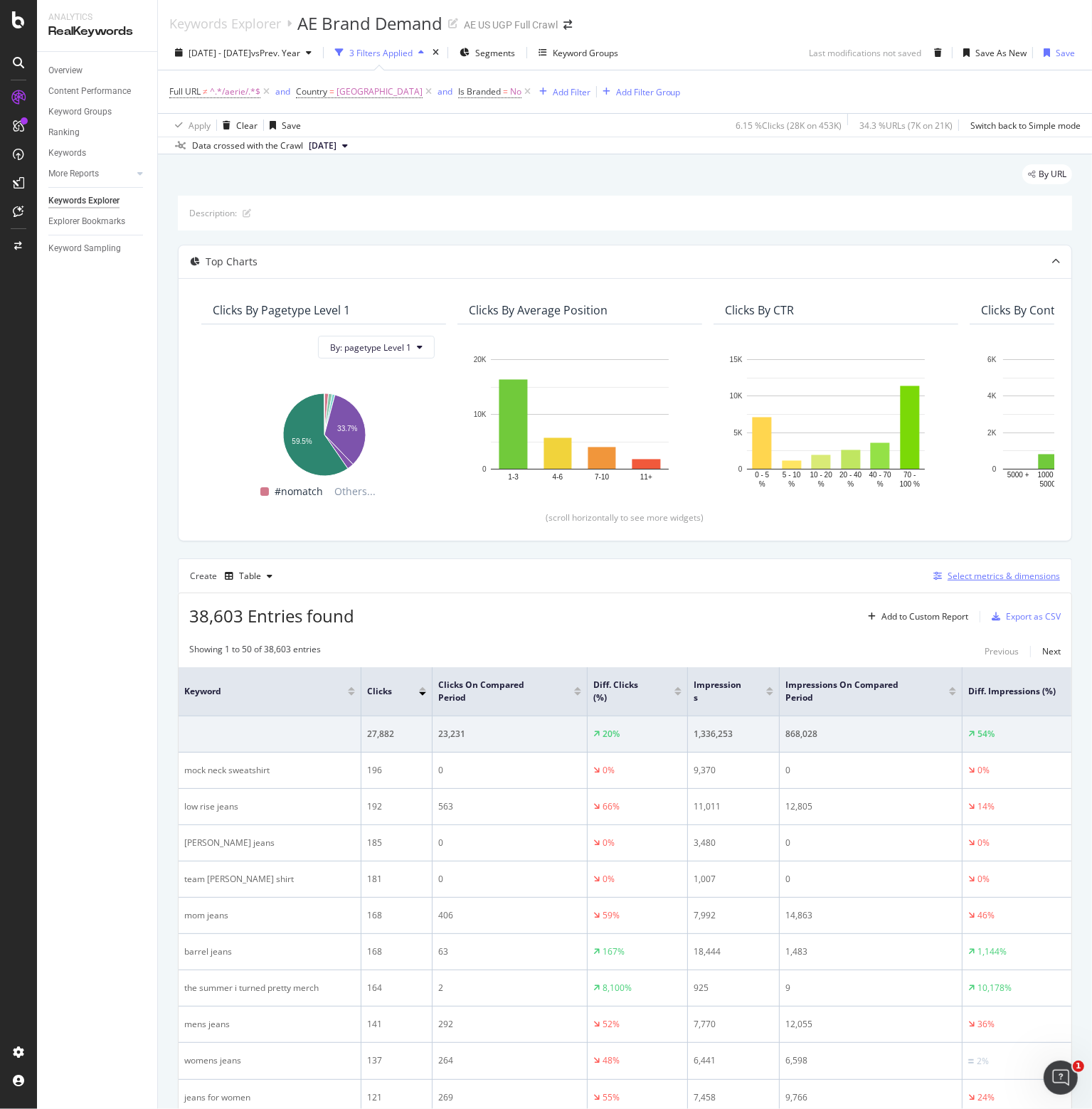
click at [958, 577] on div "Select metrics & dimensions" at bounding box center [1003, 576] width 112 height 12
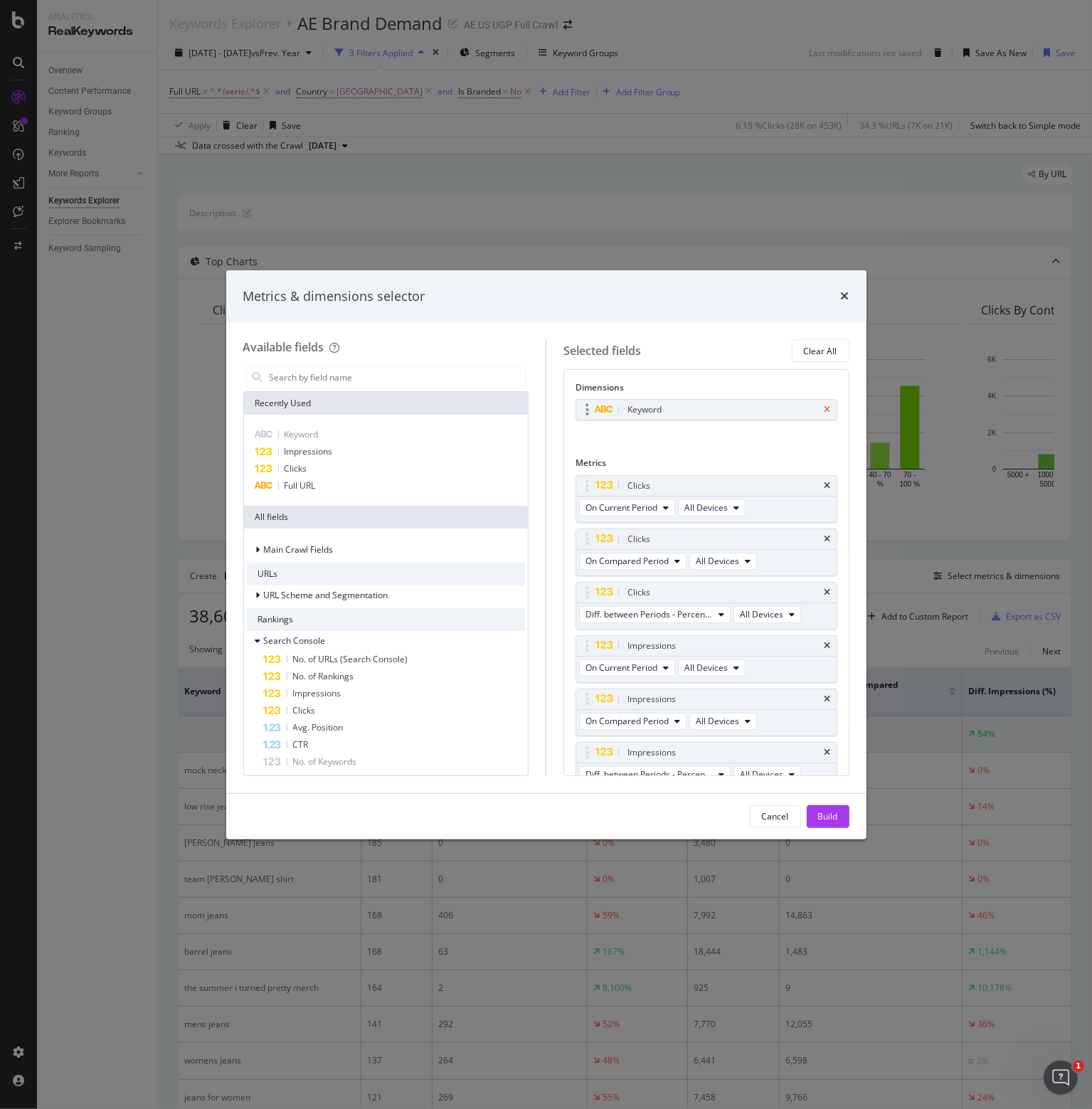
click at [824, 412] on icon "times" at bounding box center [827, 409] width 6 height 9
click at [301, 479] on span "Full URL" at bounding box center [301, 485] width 32 height 12
click at [831, 814] on div "Build" at bounding box center [828, 816] width 20 height 12
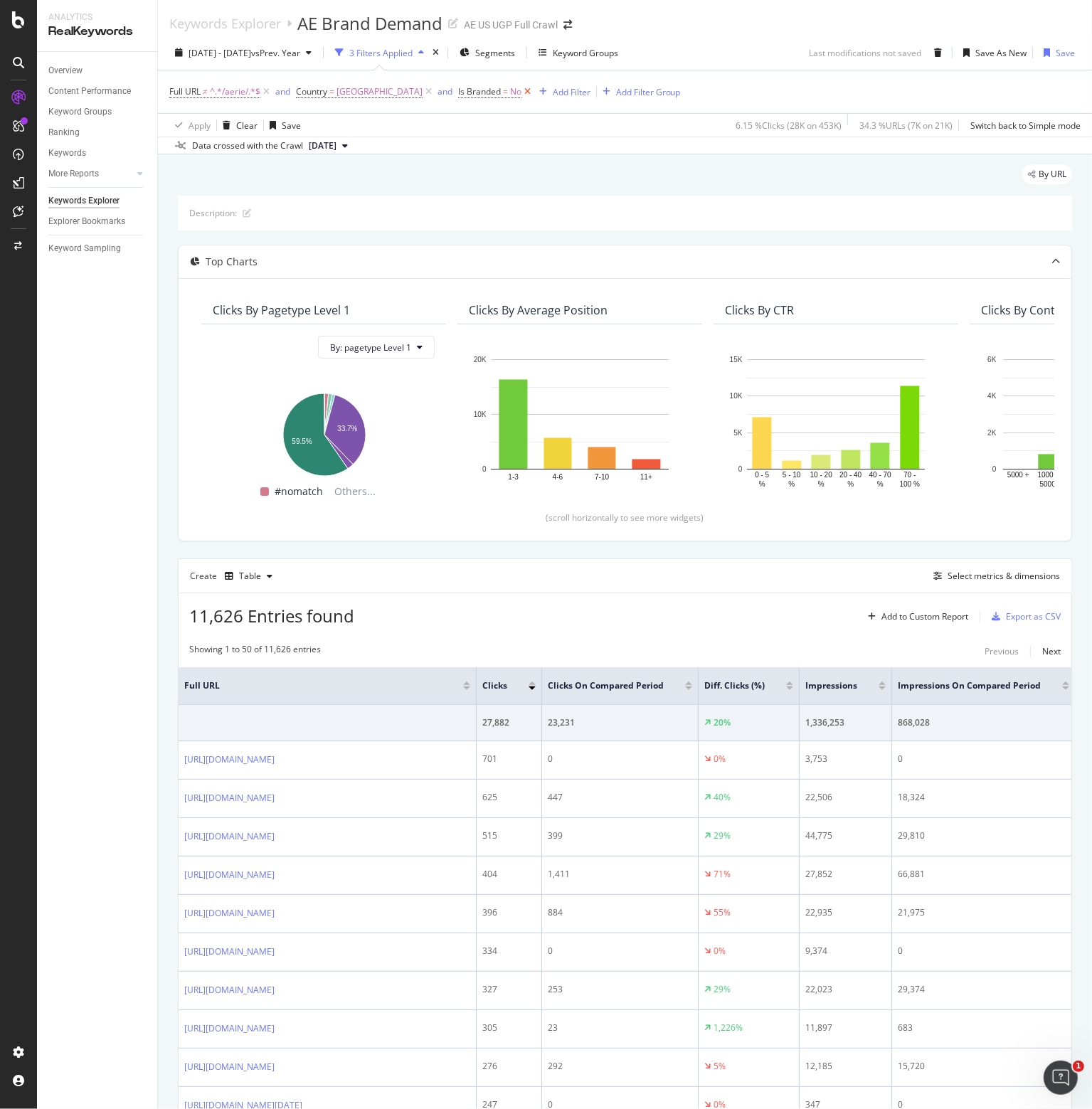
click at [533, 96] on icon at bounding box center [527, 92] width 12 height 14
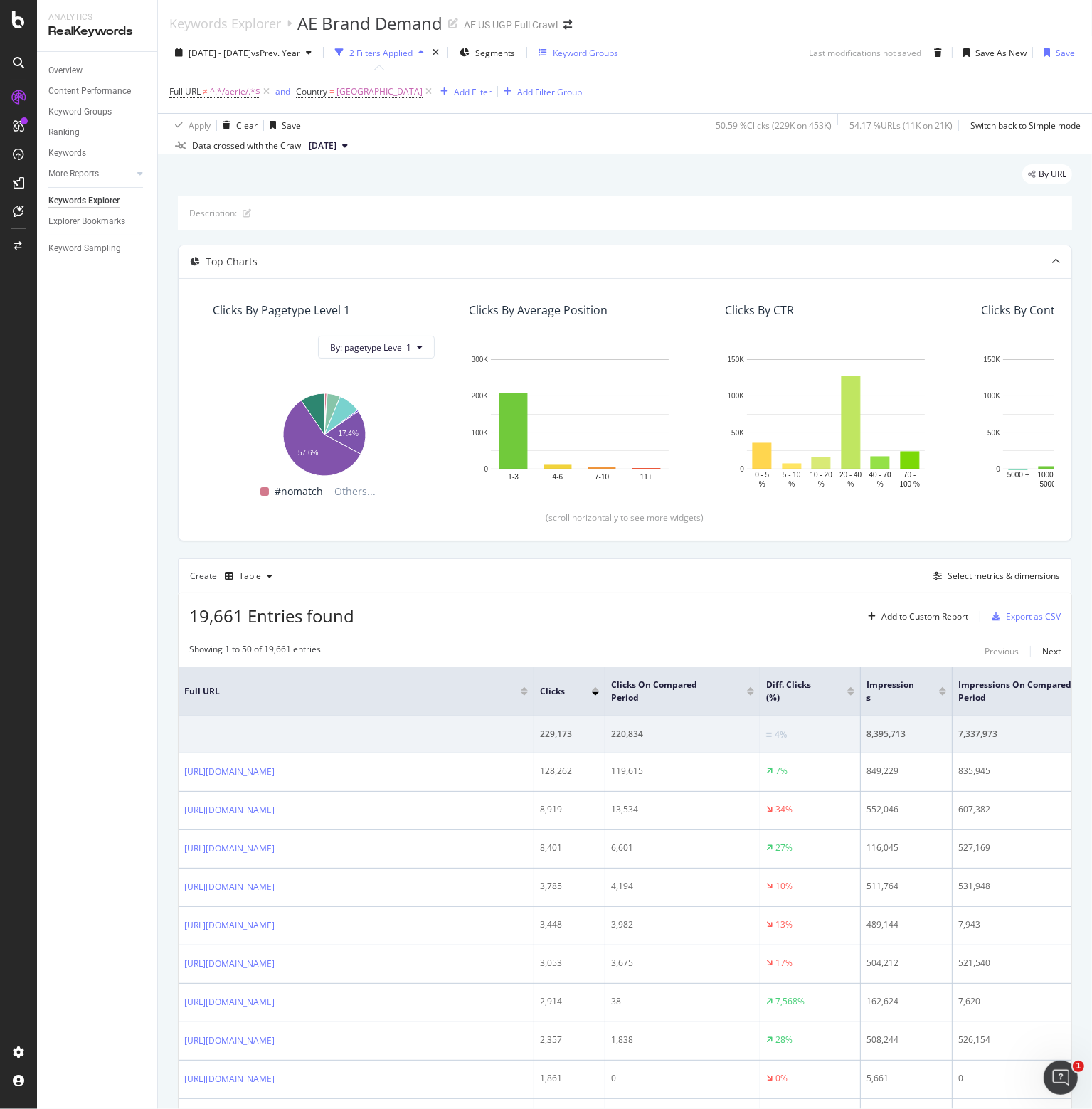
click at [618, 50] on div "Keyword Groups" at bounding box center [585, 53] width 65 height 12
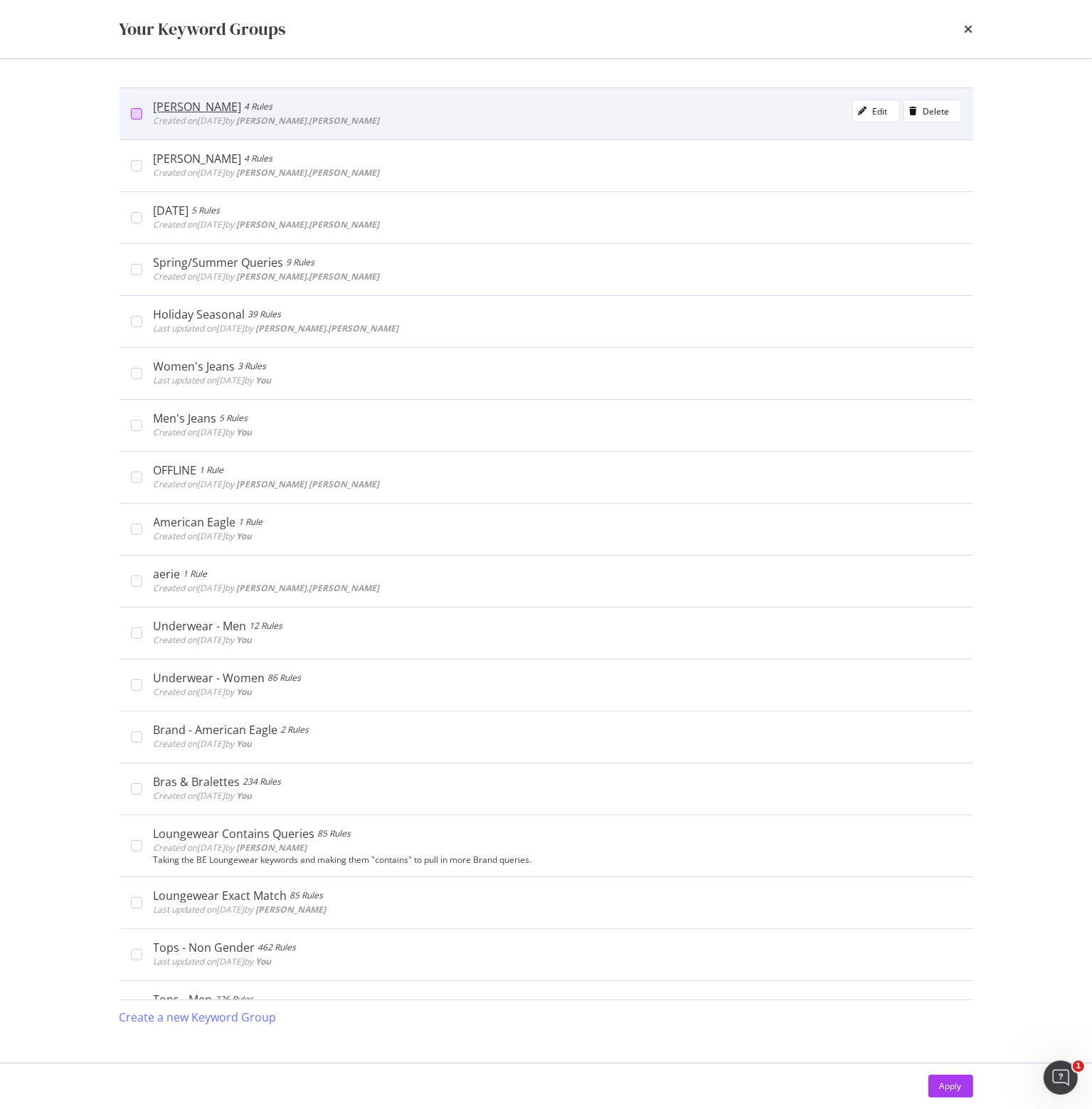
click at [139, 109] on div "modal" at bounding box center [137, 114] width 12 height 12
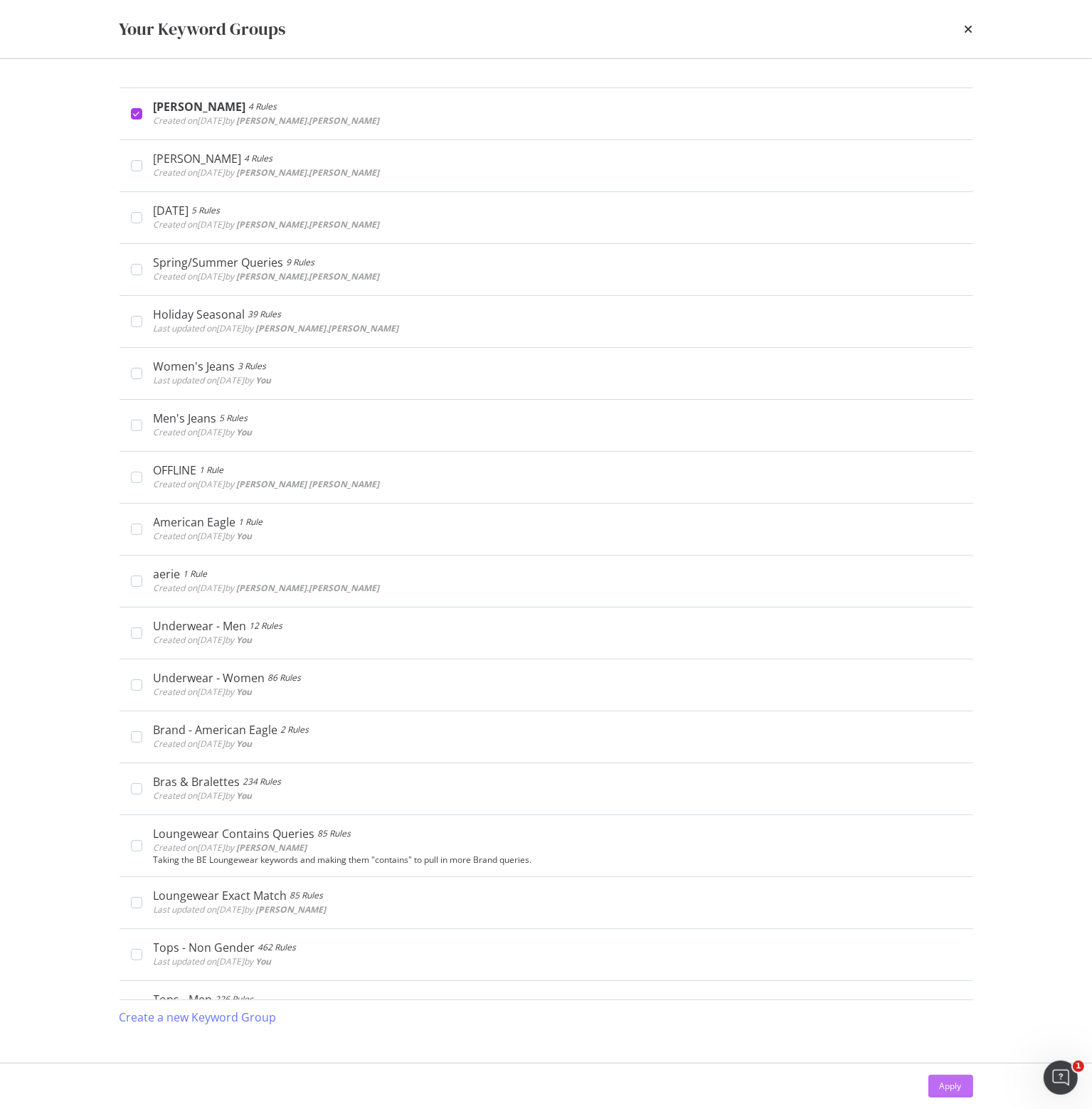
click at [939, 1090] on div "Apply" at bounding box center [950, 1086] width 22 height 12
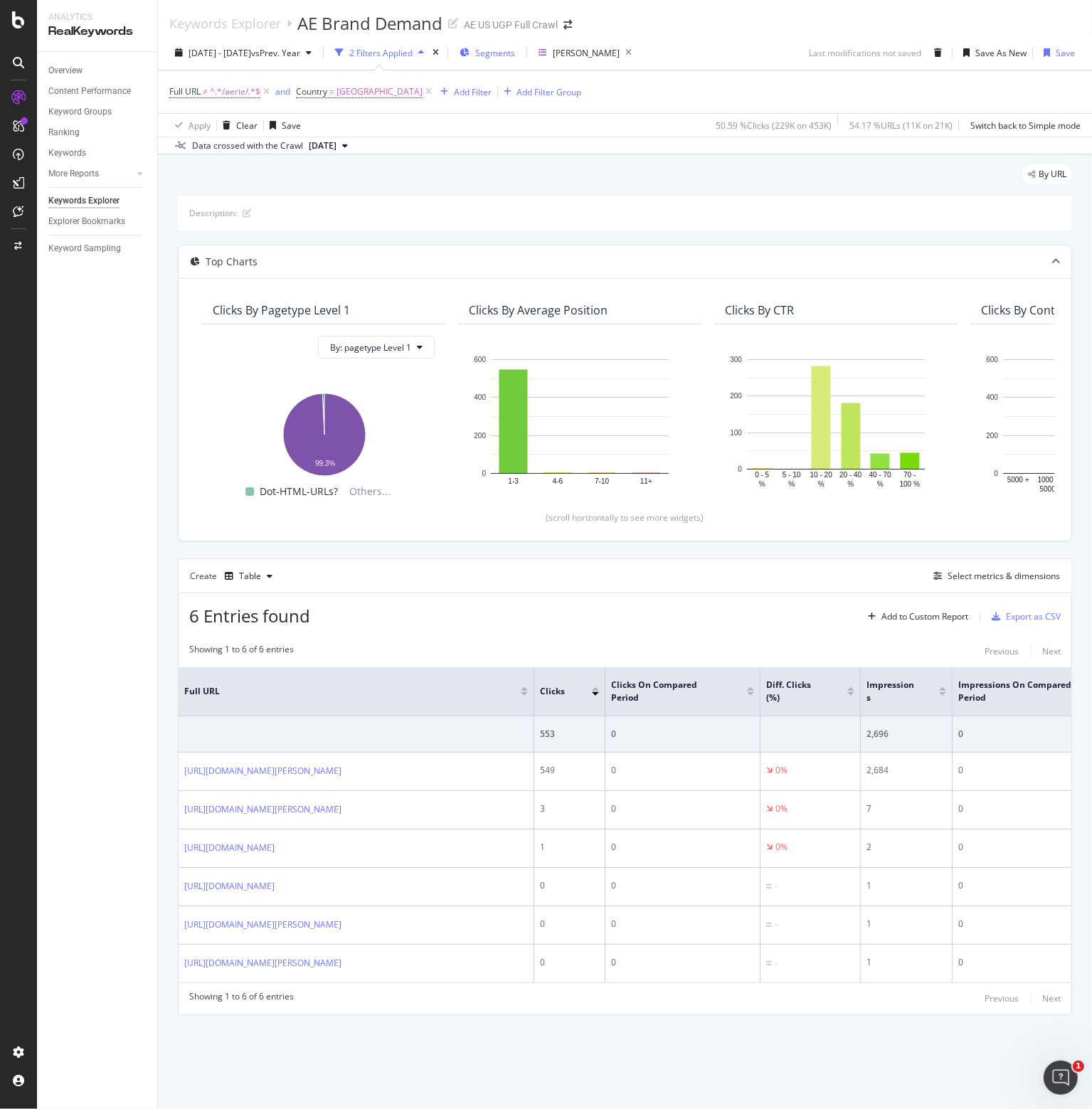
click at [515, 59] on div "Segments" at bounding box center [487, 53] width 55 height 22
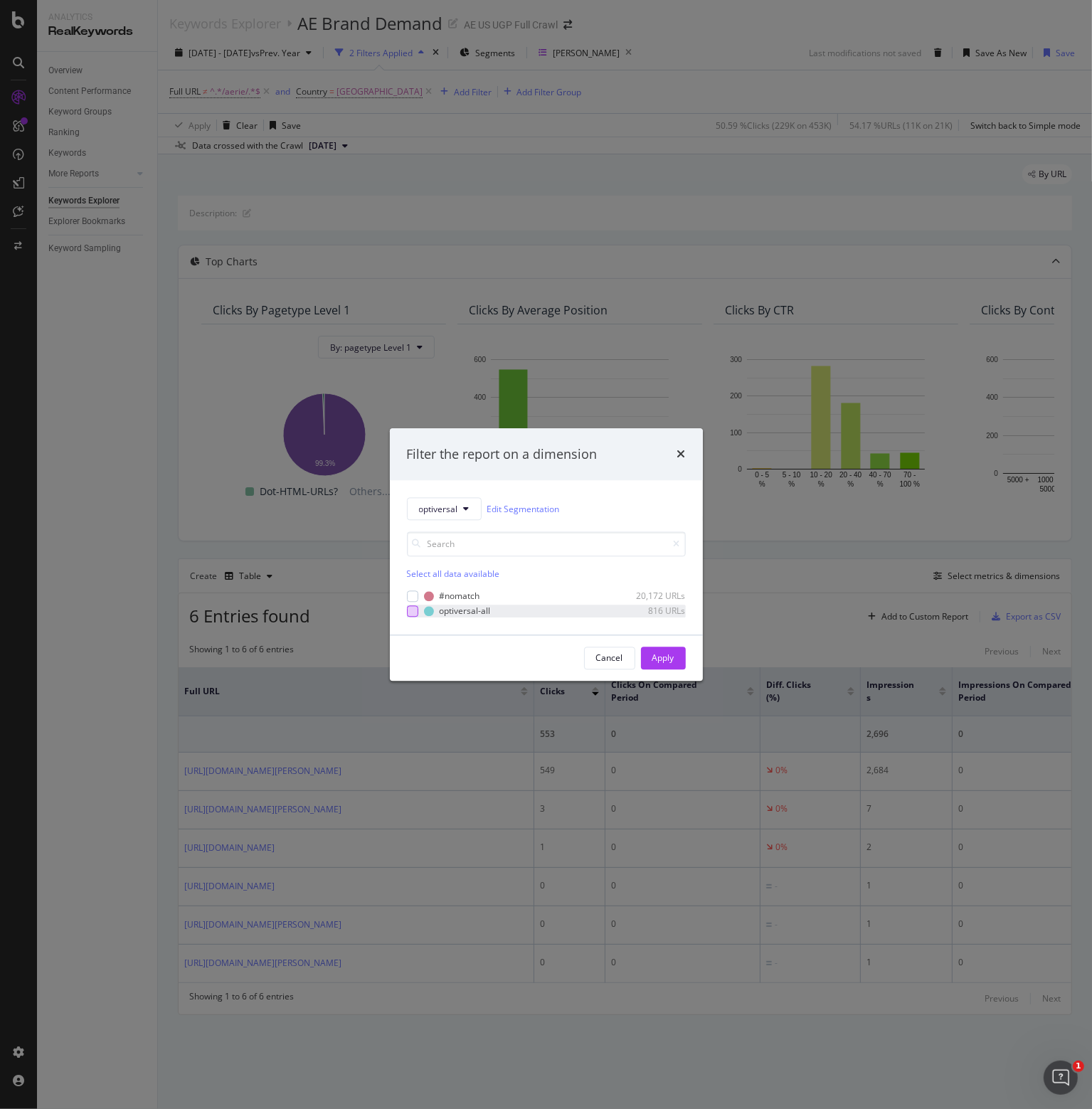
click at [414, 614] on div "modal" at bounding box center [413, 611] width 12 height 12
click at [668, 661] on div "Apply" at bounding box center [663, 658] width 22 height 12
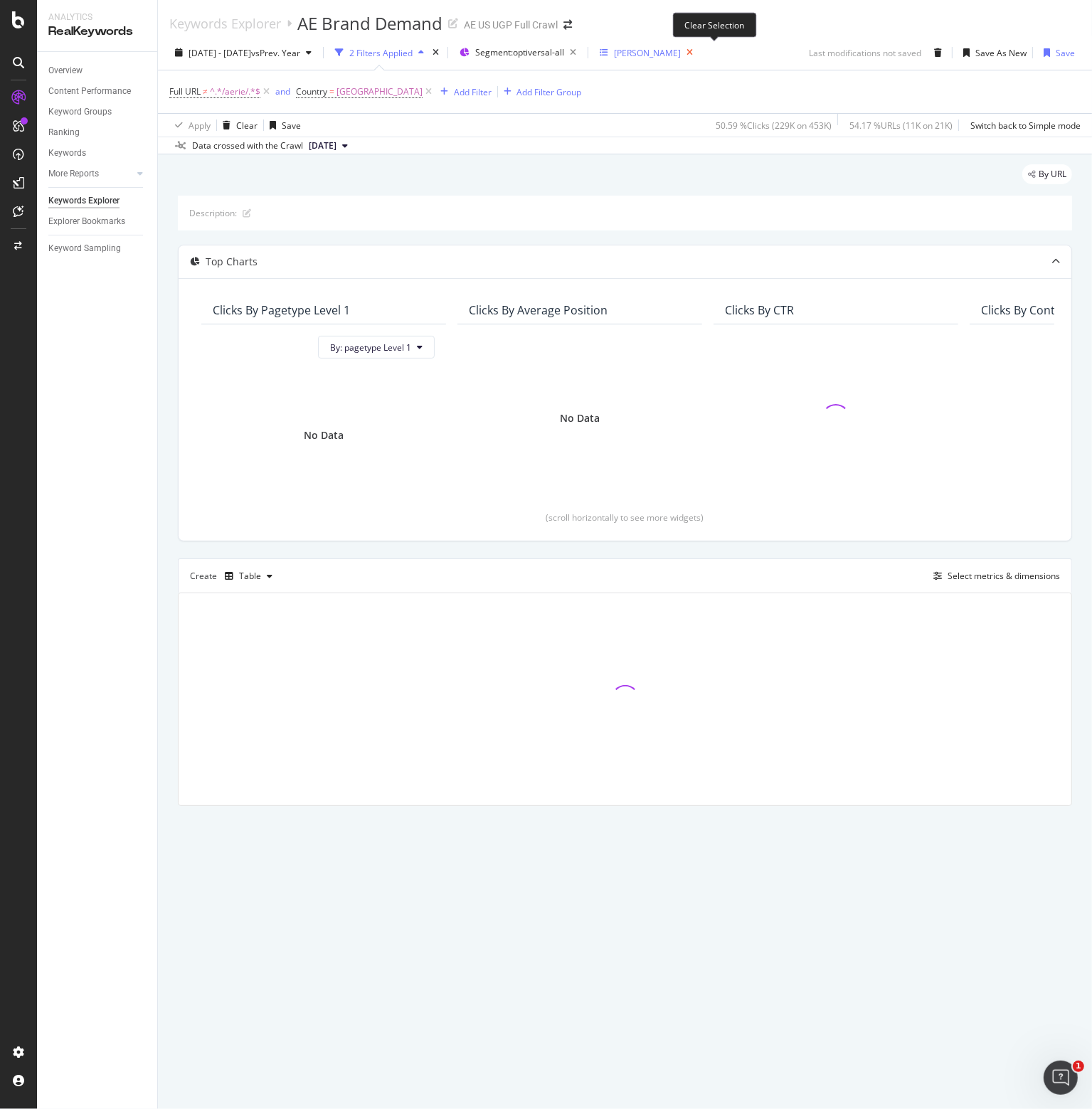
click at [699, 54] on icon "button" at bounding box center [690, 52] width 18 height 20
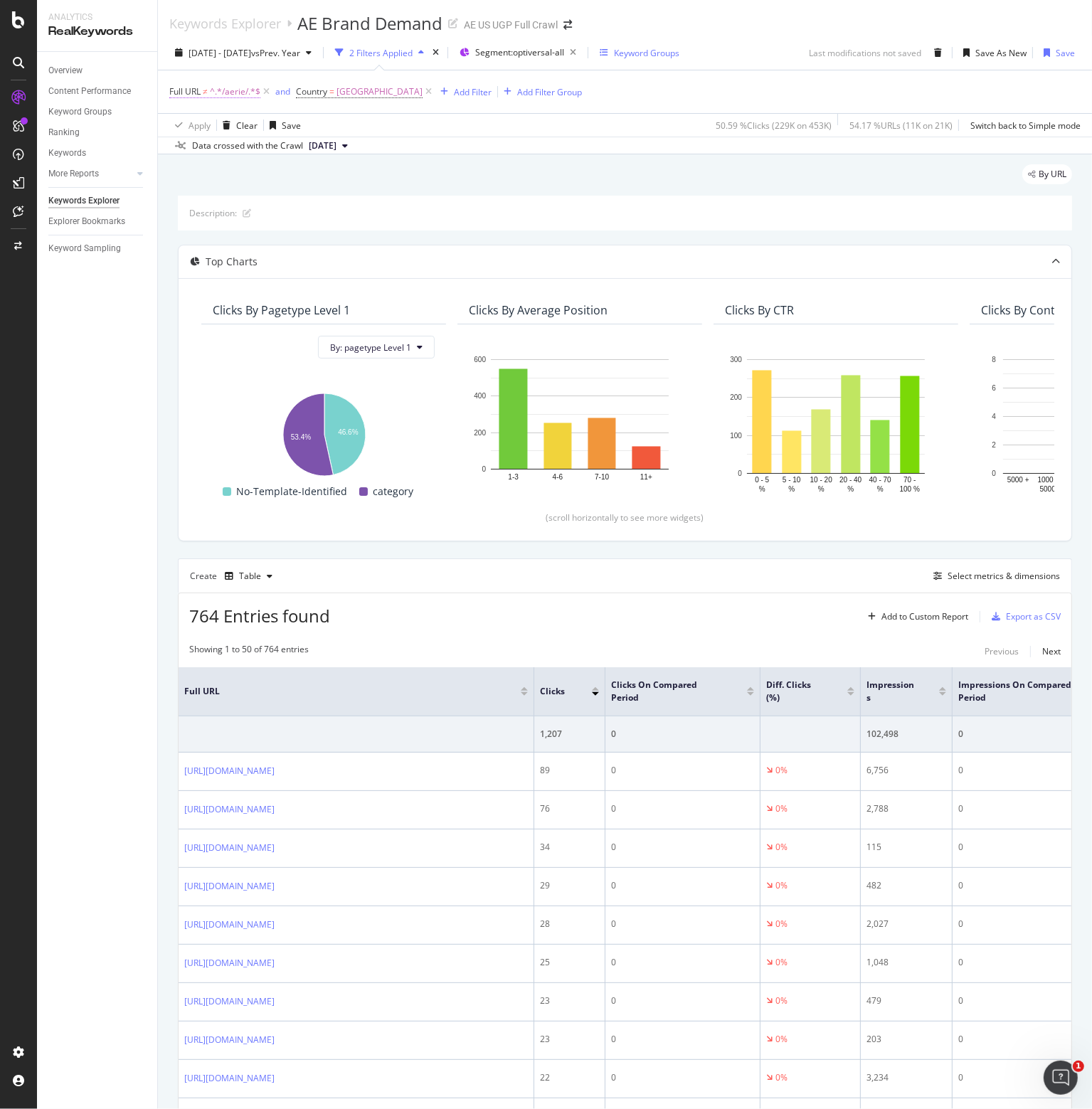
click at [264, 95] on icon at bounding box center [266, 92] width 12 height 14
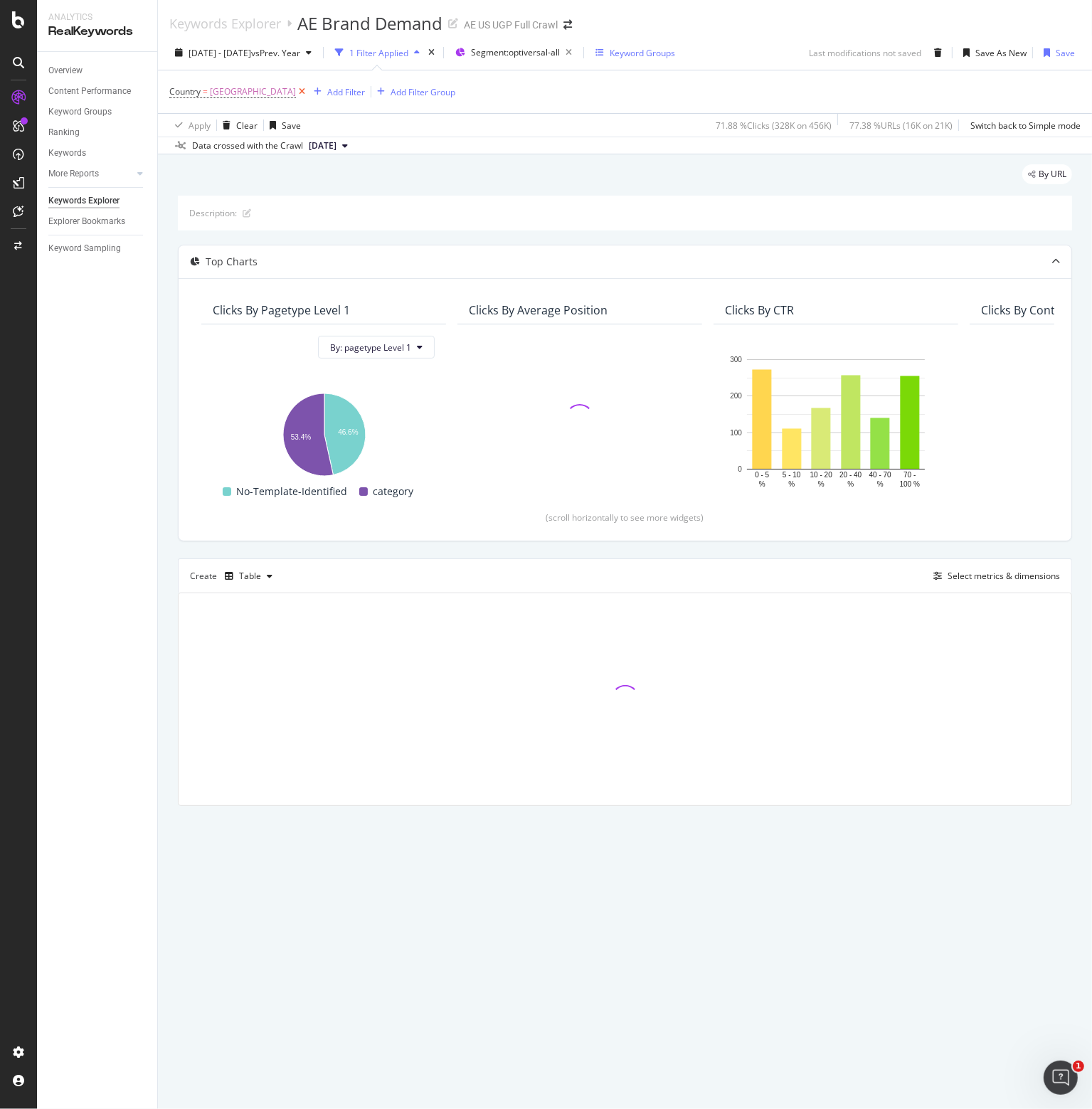
click at [308, 89] on icon at bounding box center [302, 92] width 12 height 14
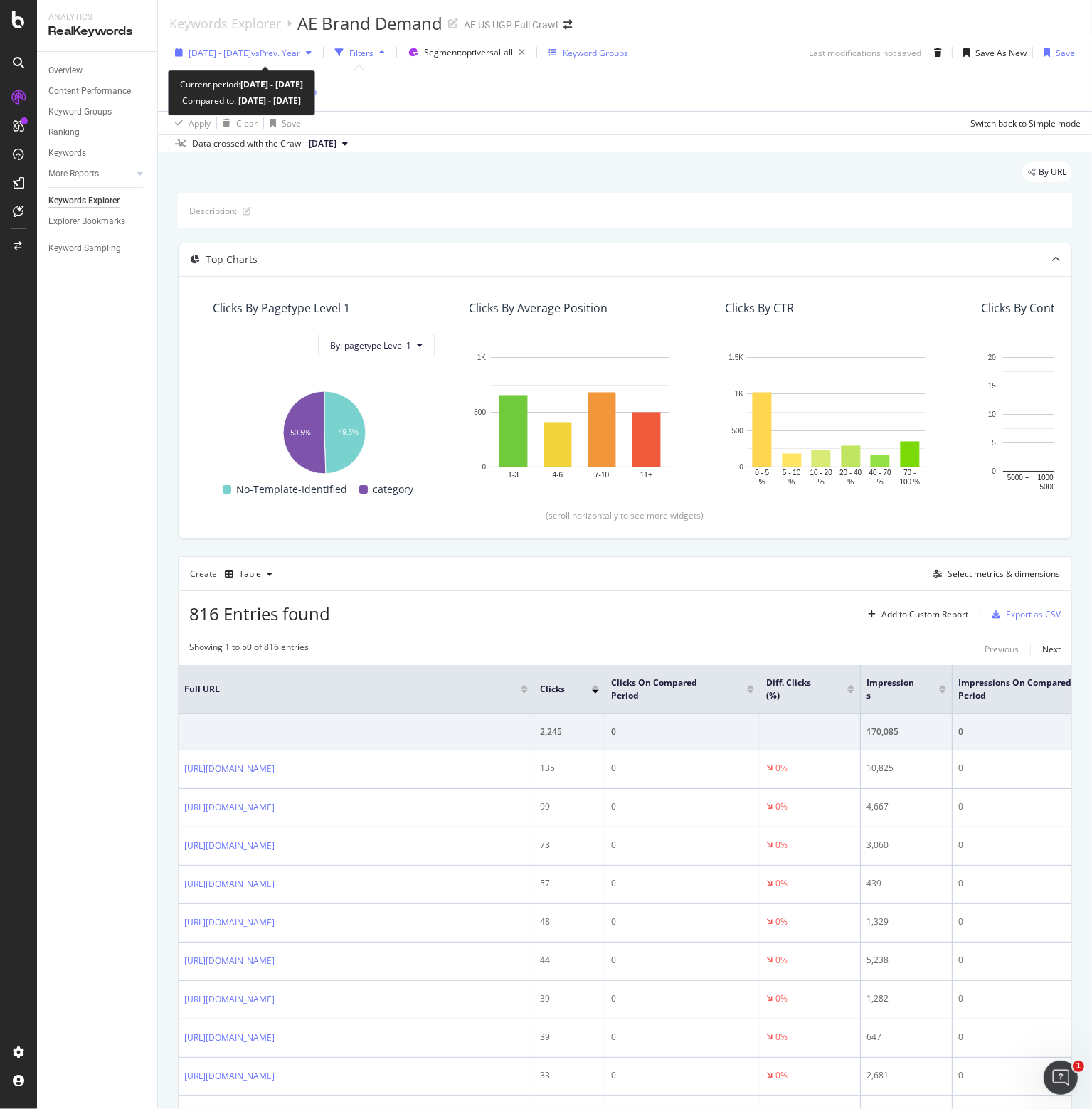
click at [301, 58] on div "[DATE] - [DATE] vs Prev. Year" at bounding box center [243, 53] width 111 height 12
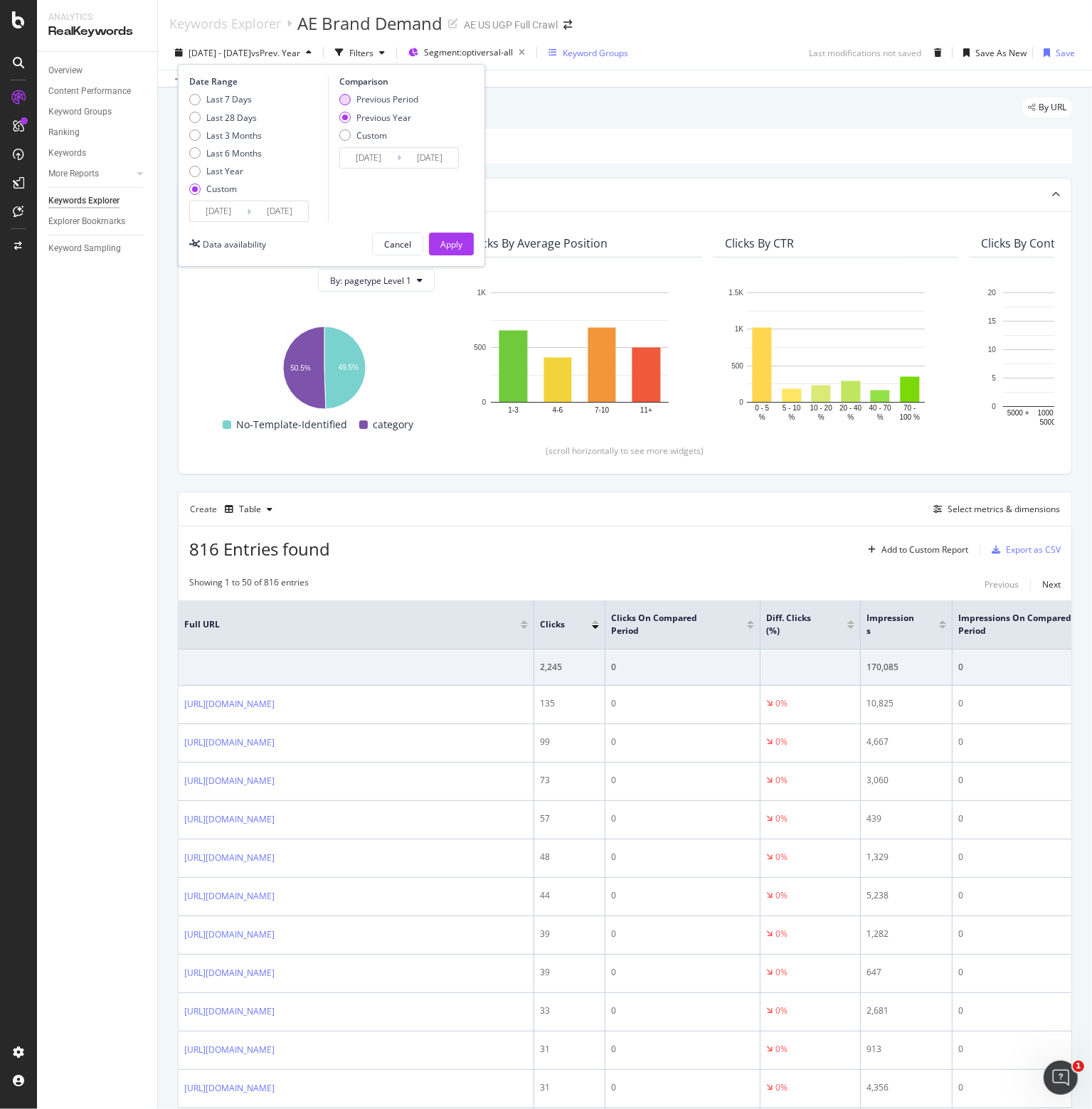
click at [373, 101] on div "Previous Period" at bounding box center [387, 100] width 62 height 12
type input "[DATE]"
click at [458, 244] on div "Apply" at bounding box center [451, 244] width 22 height 12
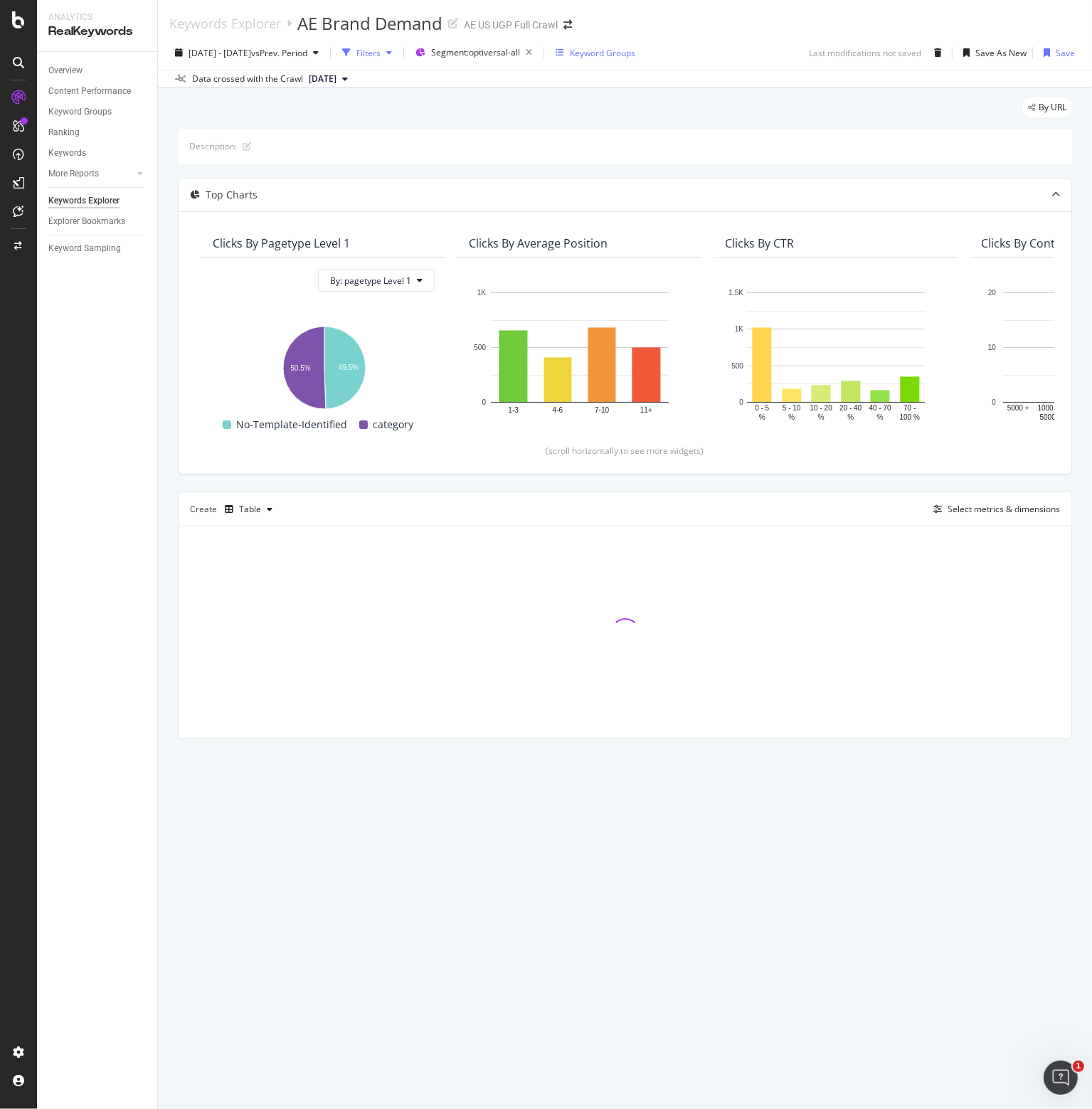
click at [380, 55] on div "Filters" at bounding box center [369, 53] width 25 height 12
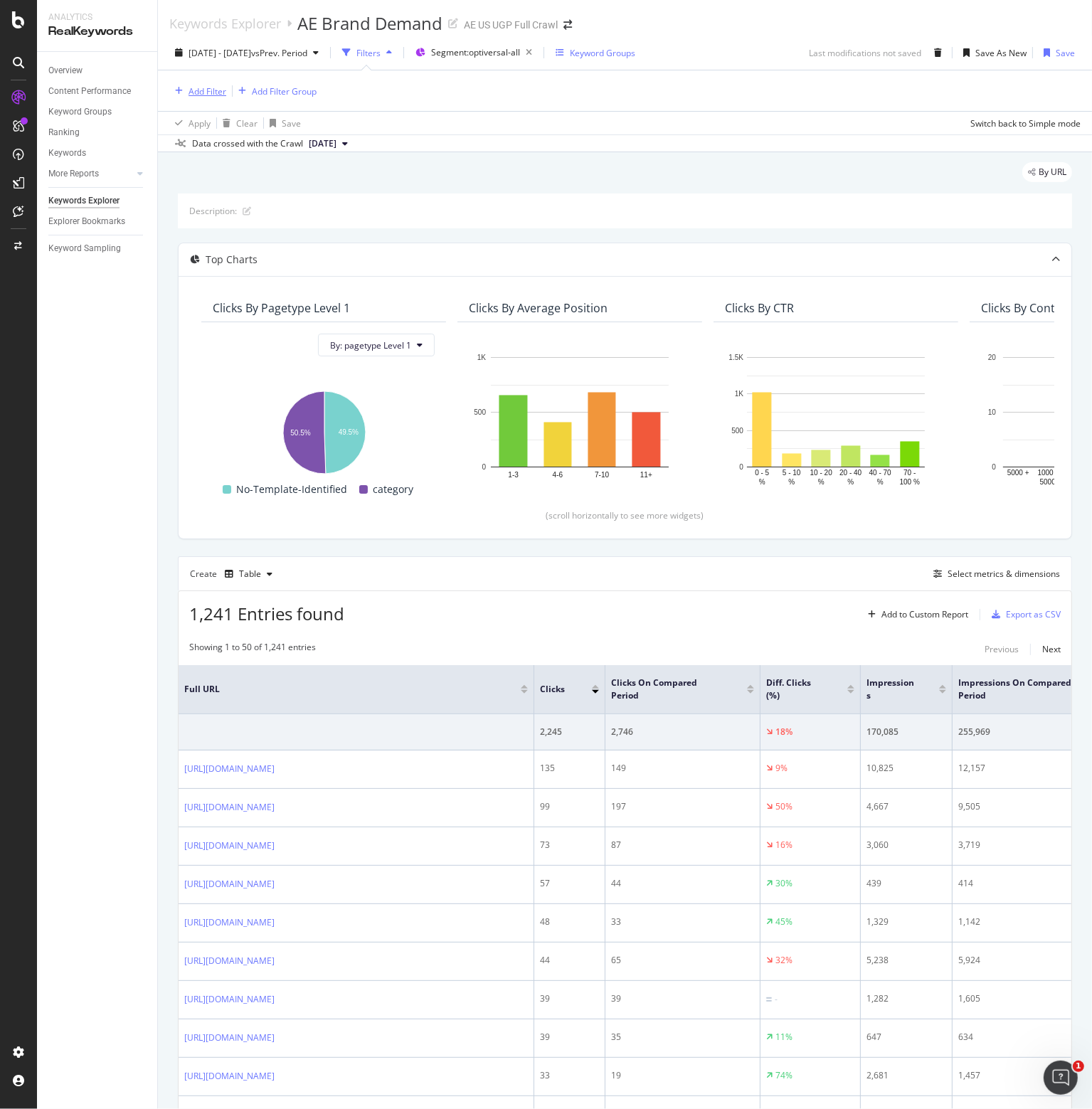
click at [205, 94] on div "Add Filter" at bounding box center [207, 92] width 37 height 12
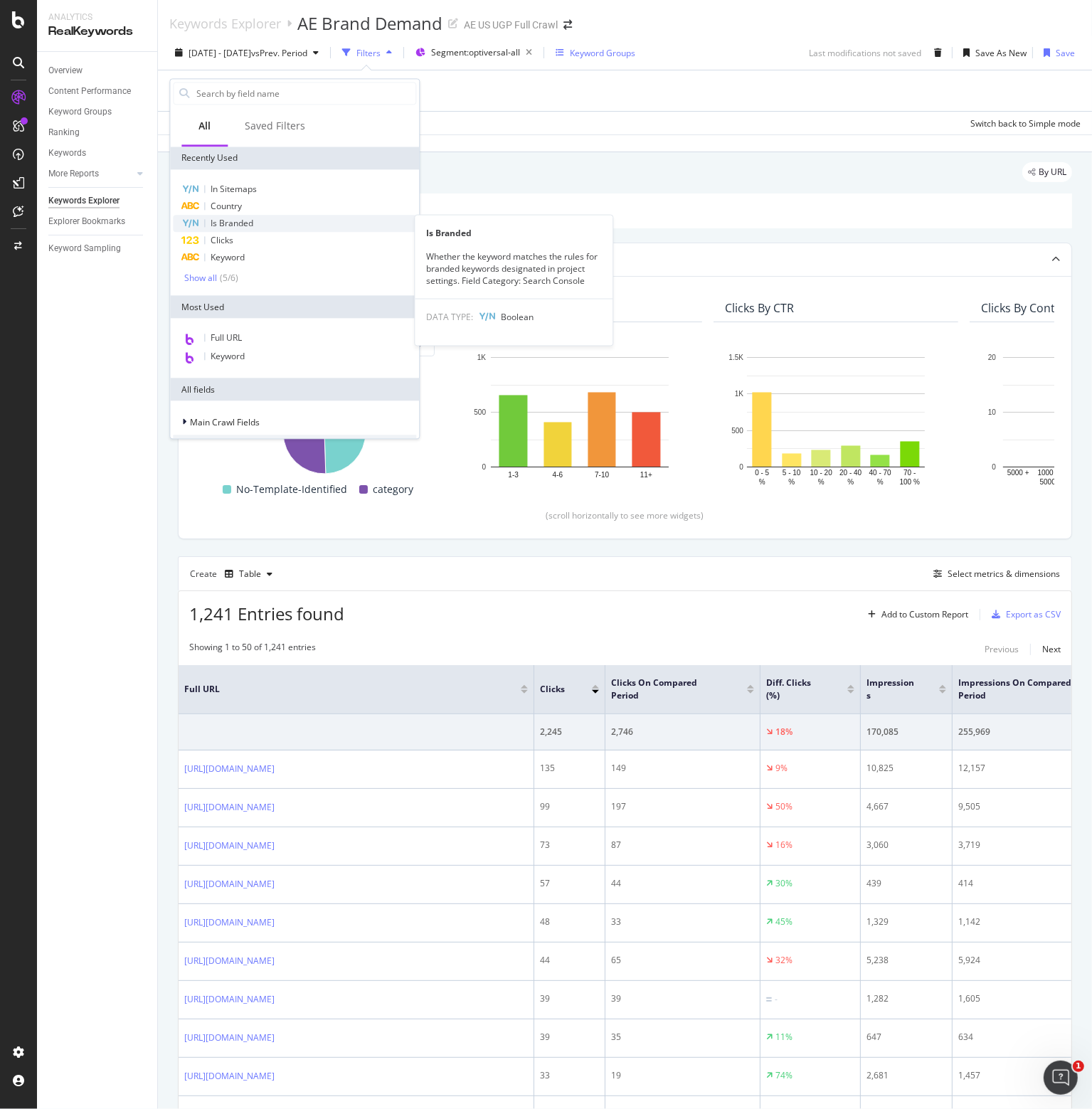
click at [216, 222] on span "Is Branded" at bounding box center [232, 223] width 42 height 12
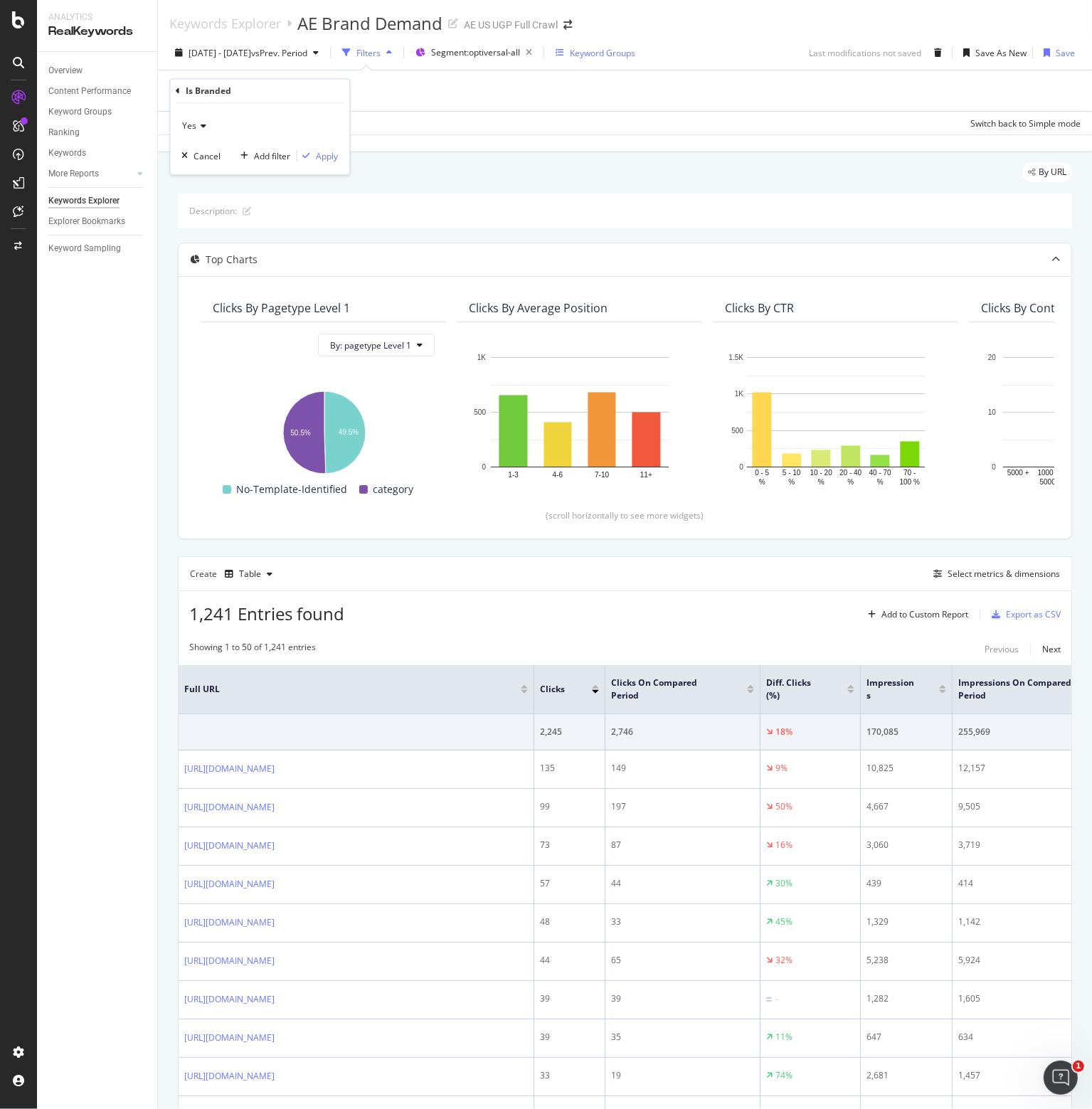
click at [198, 130] on icon at bounding box center [201, 126] width 10 height 9
click at [193, 174] on span "No" at bounding box center [194, 173] width 12 height 12
click at [328, 161] on div "Apply" at bounding box center [326, 156] width 22 height 12
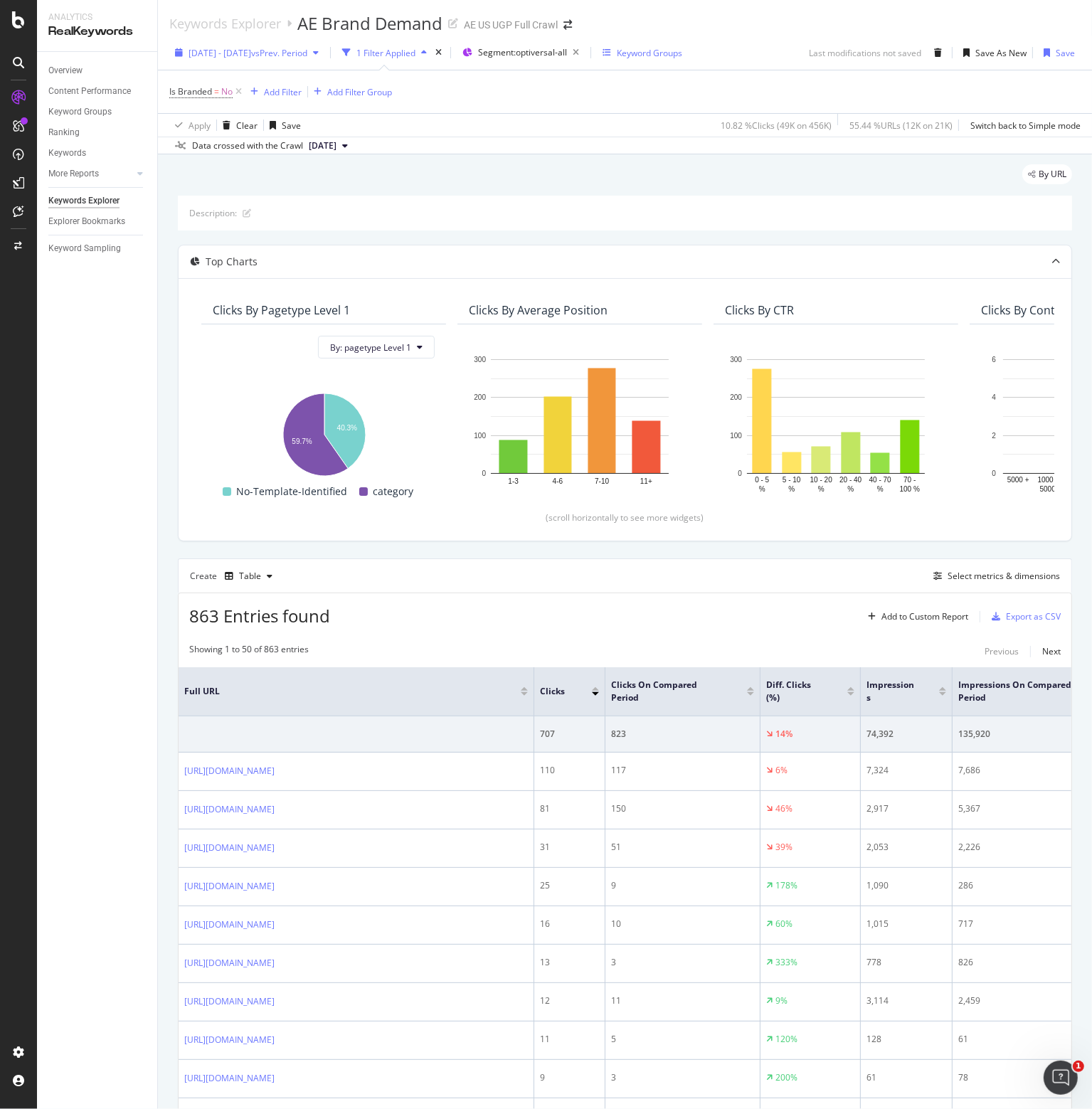
drag, startPoint x: 241, startPoint y: 88, endPoint x: 307, endPoint y: 49, distance: 76.7
click at [241, 88] on icon at bounding box center [239, 92] width 12 height 14
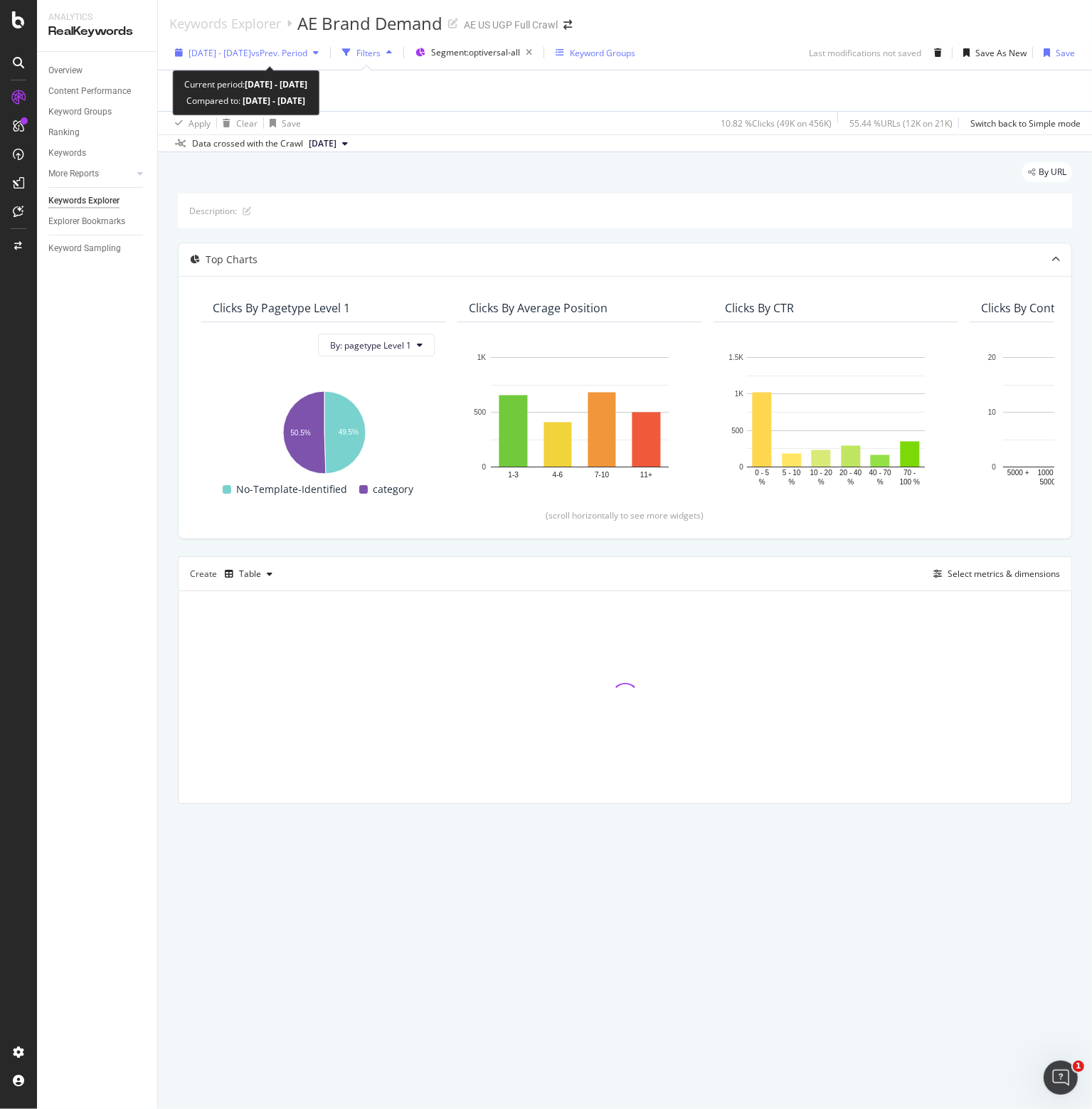
click at [307, 49] on span "vs Prev. Period" at bounding box center [279, 53] width 56 height 12
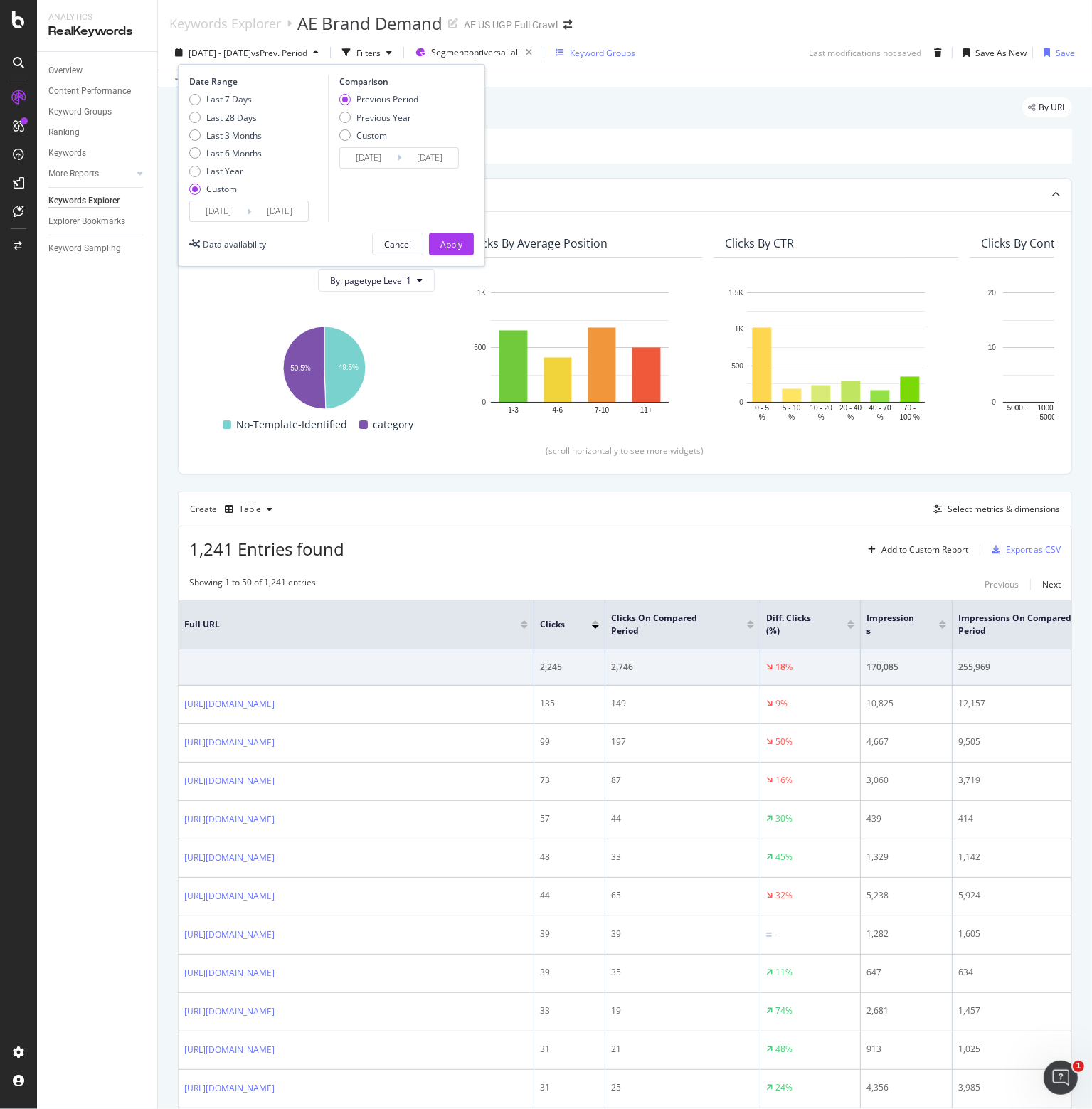
click at [211, 210] on input "[DATE]" at bounding box center [219, 211] width 57 height 20
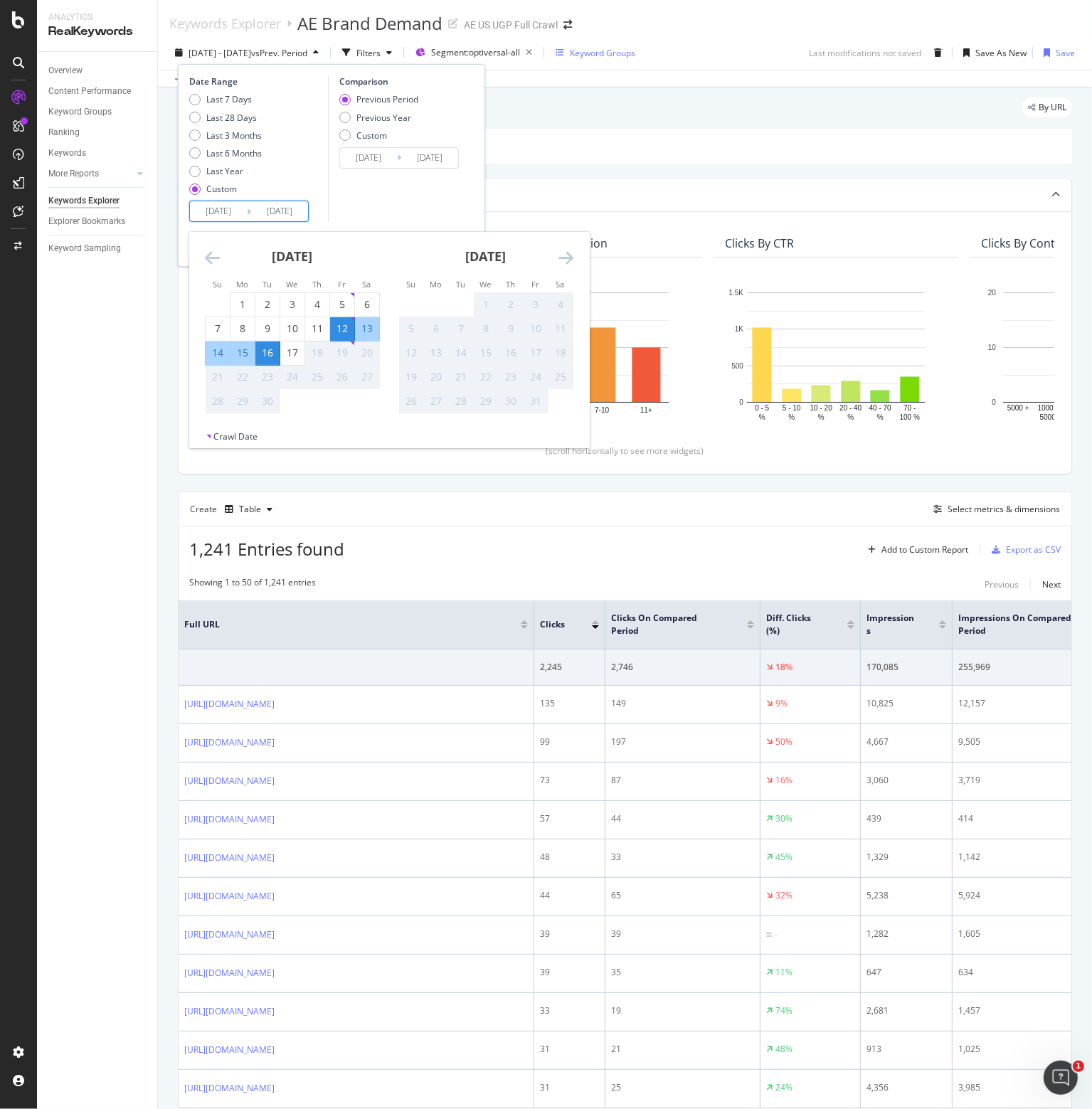
click at [208, 262] on icon "Move backward to switch to the previous month." at bounding box center [212, 257] width 15 height 17
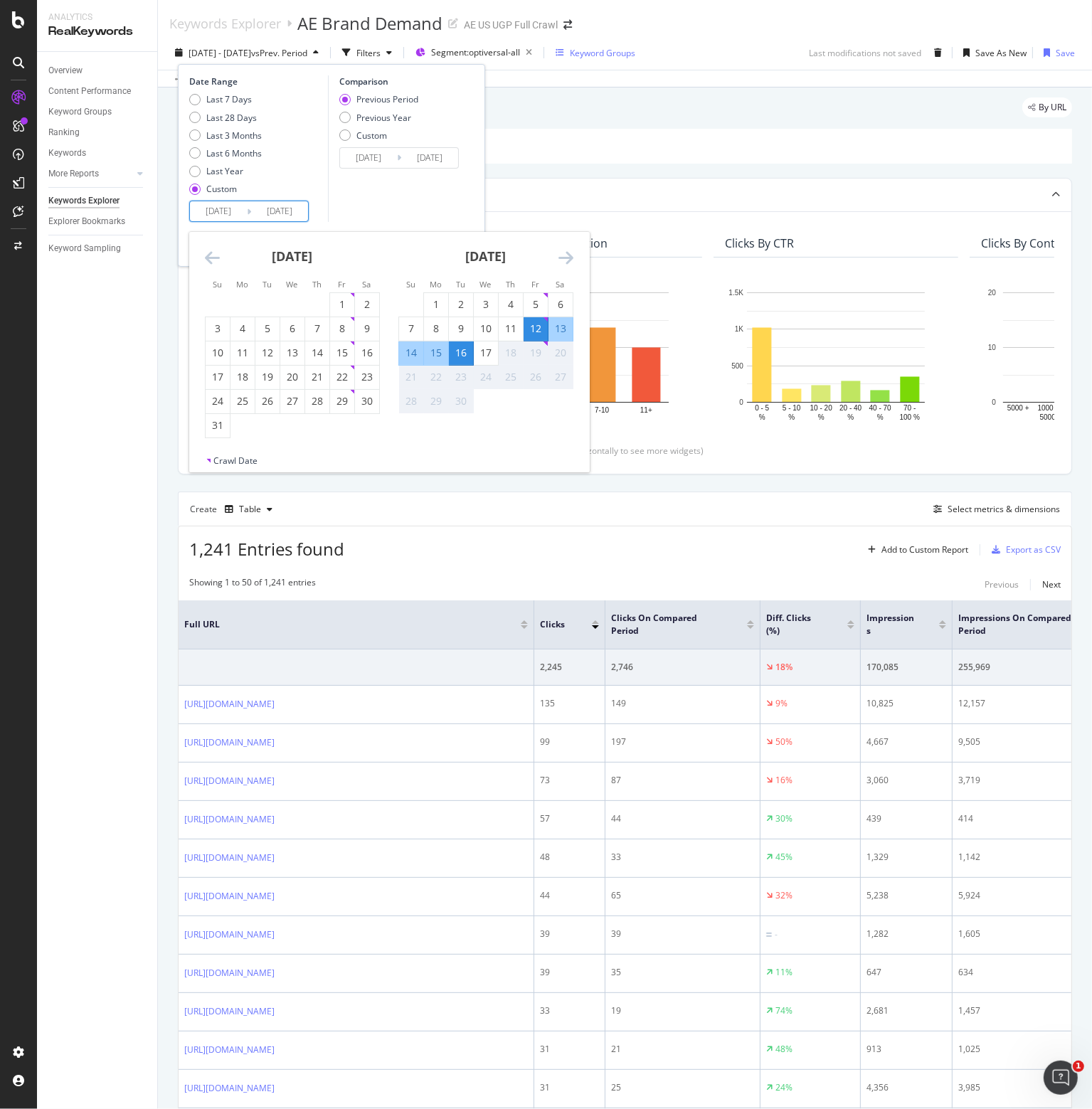
click at [208, 262] on icon "Move backward to switch to the previous month." at bounding box center [212, 257] width 15 height 17
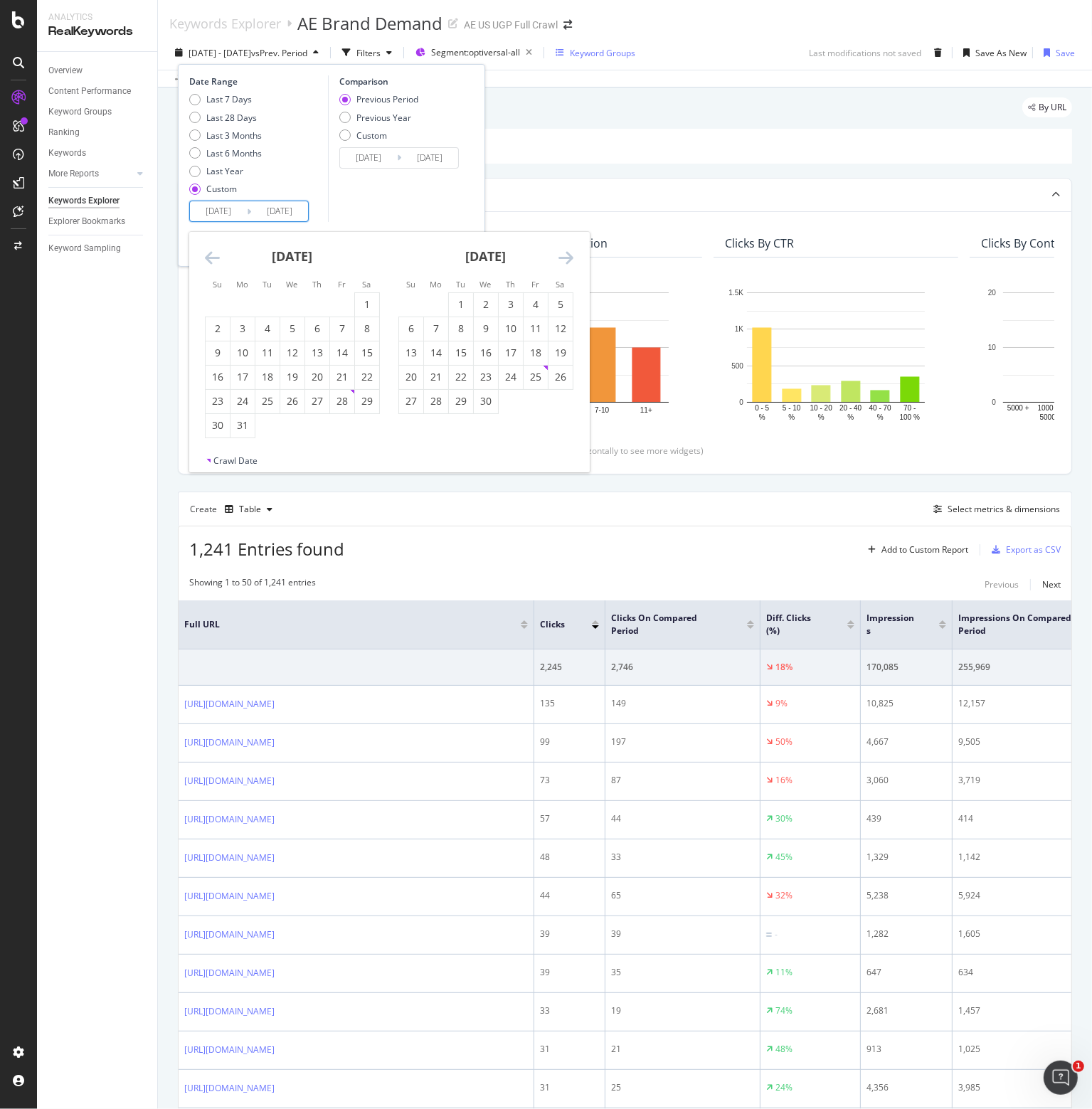
click at [208, 262] on icon "Move backward to switch to the previous month." at bounding box center [212, 257] width 15 height 17
click at [295, 309] on div "1" at bounding box center [292, 305] width 25 height 14
type input "[DATE]"
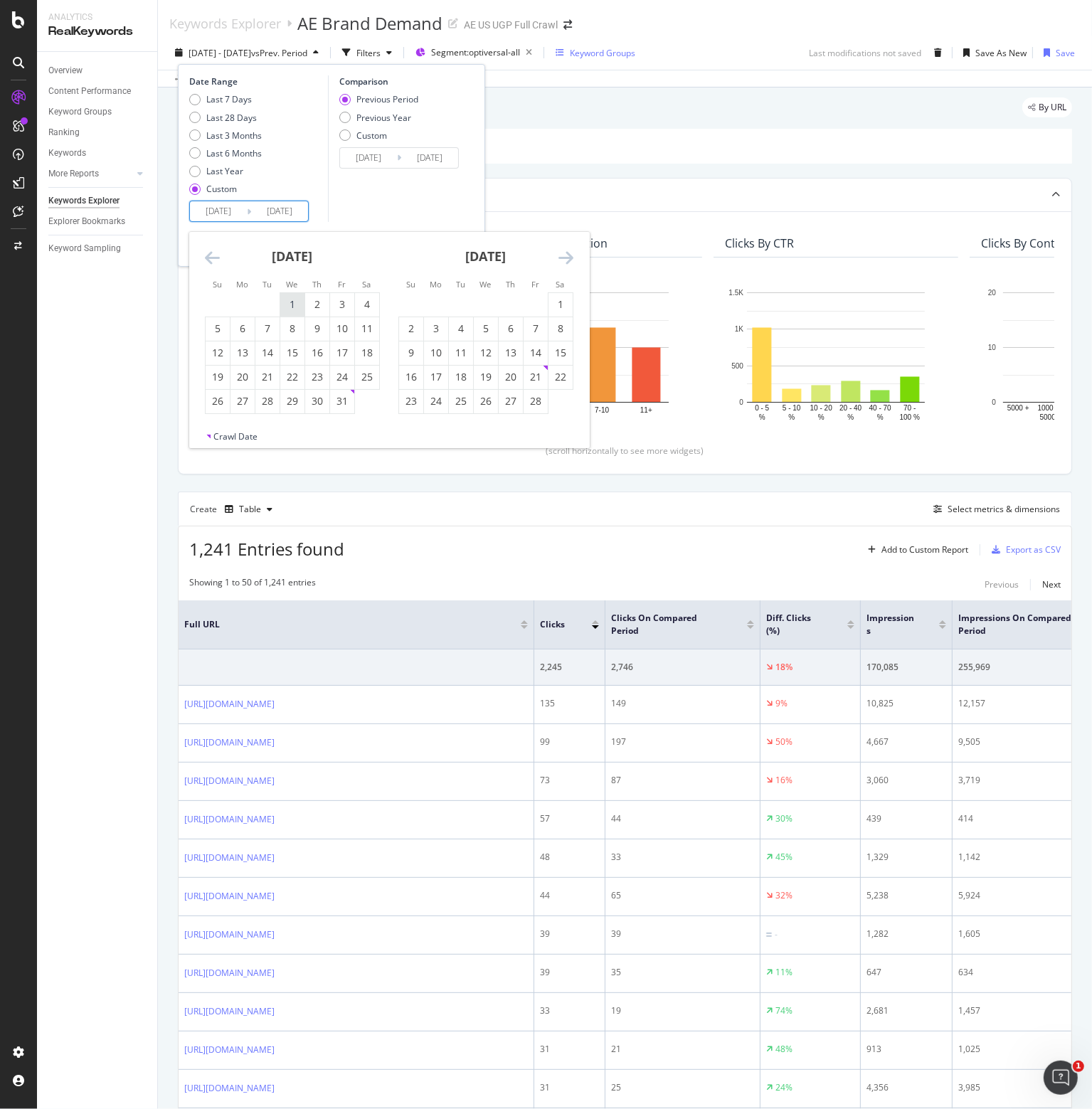
type input "[DATE]"
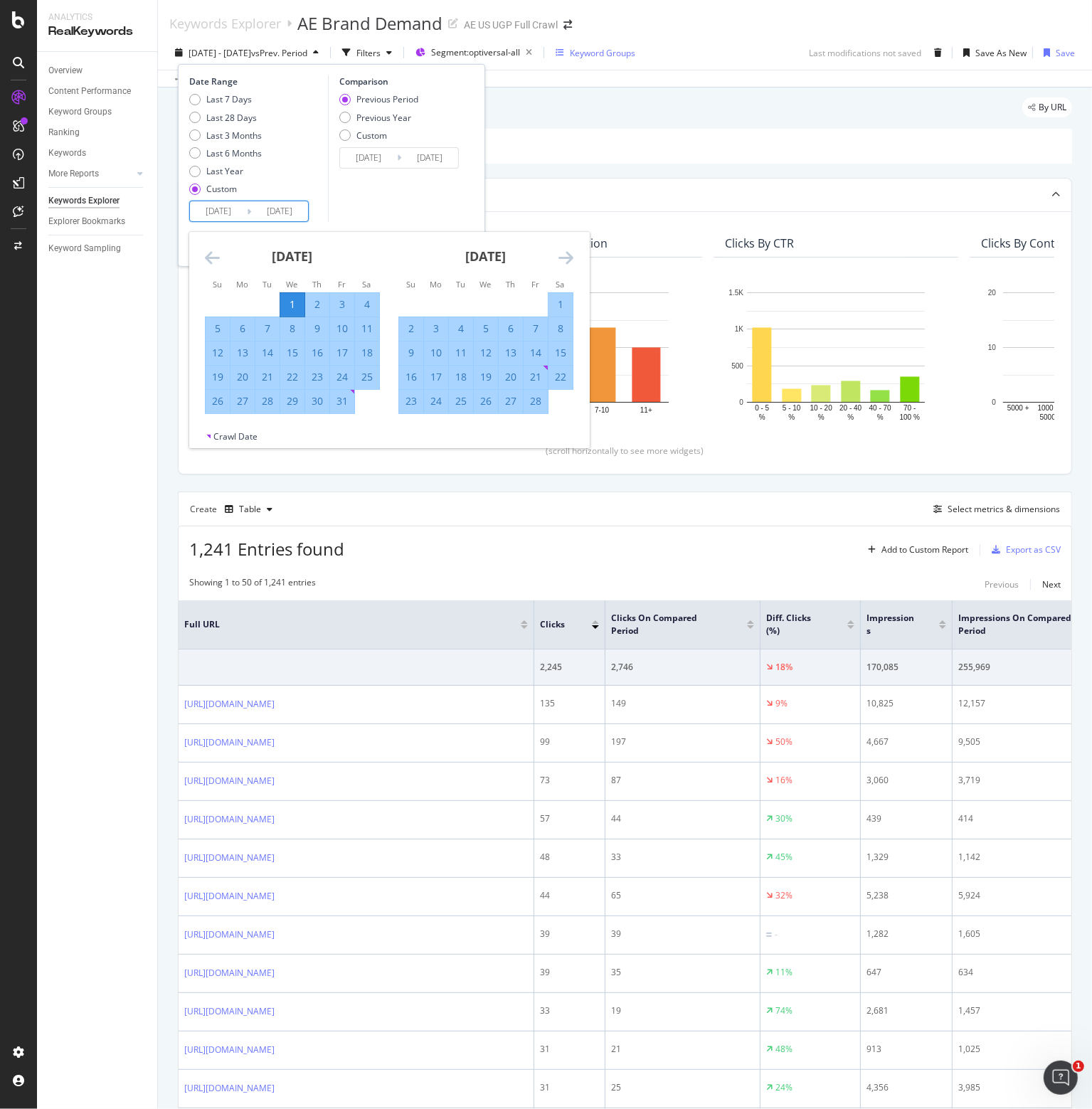
click at [461, 115] on div "Previous Period Previous Year Custom" at bounding box center [401, 120] width 124 height 53
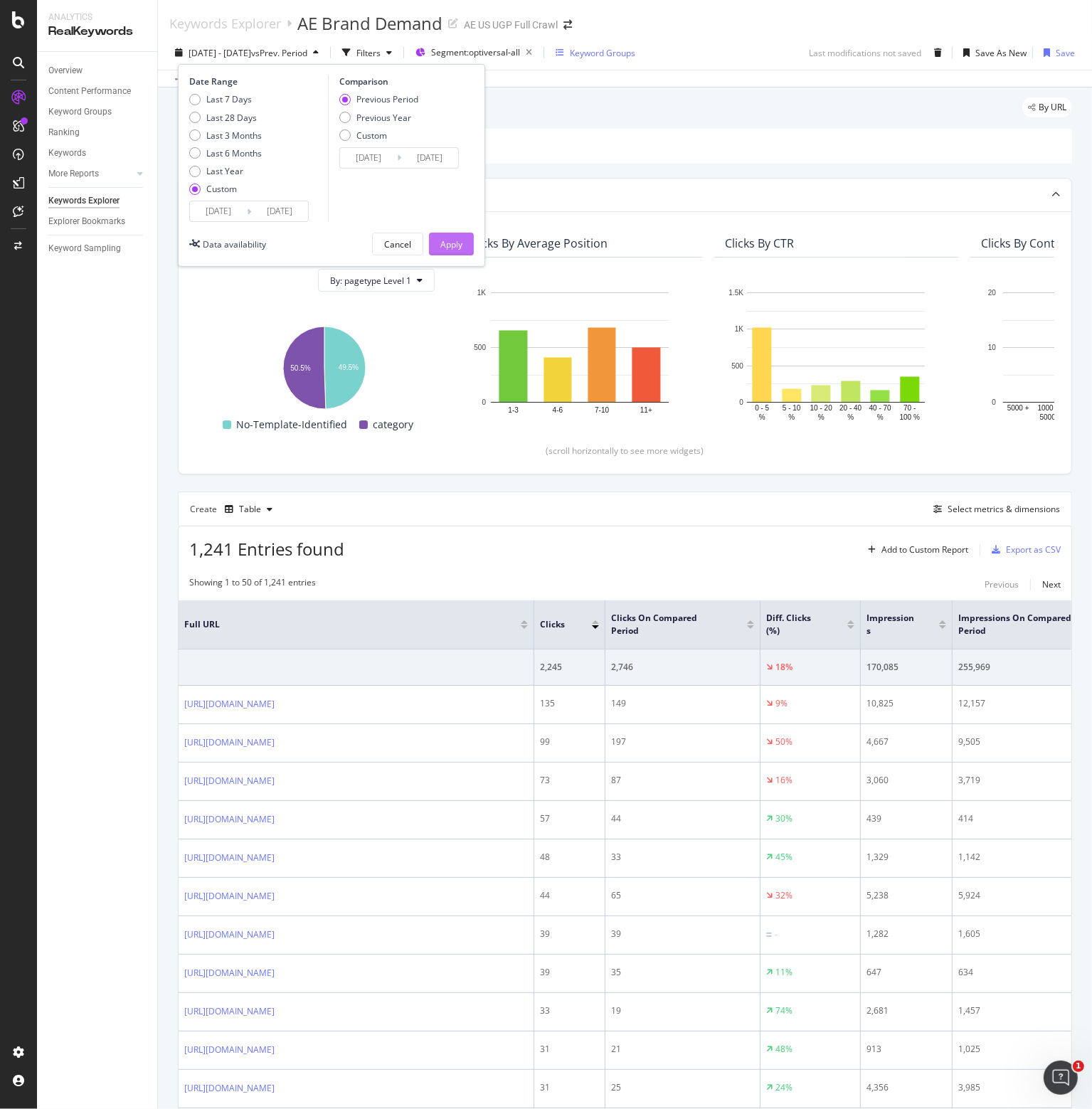
click at [451, 246] on div "Apply" at bounding box center [451, 244] width 22 height 12
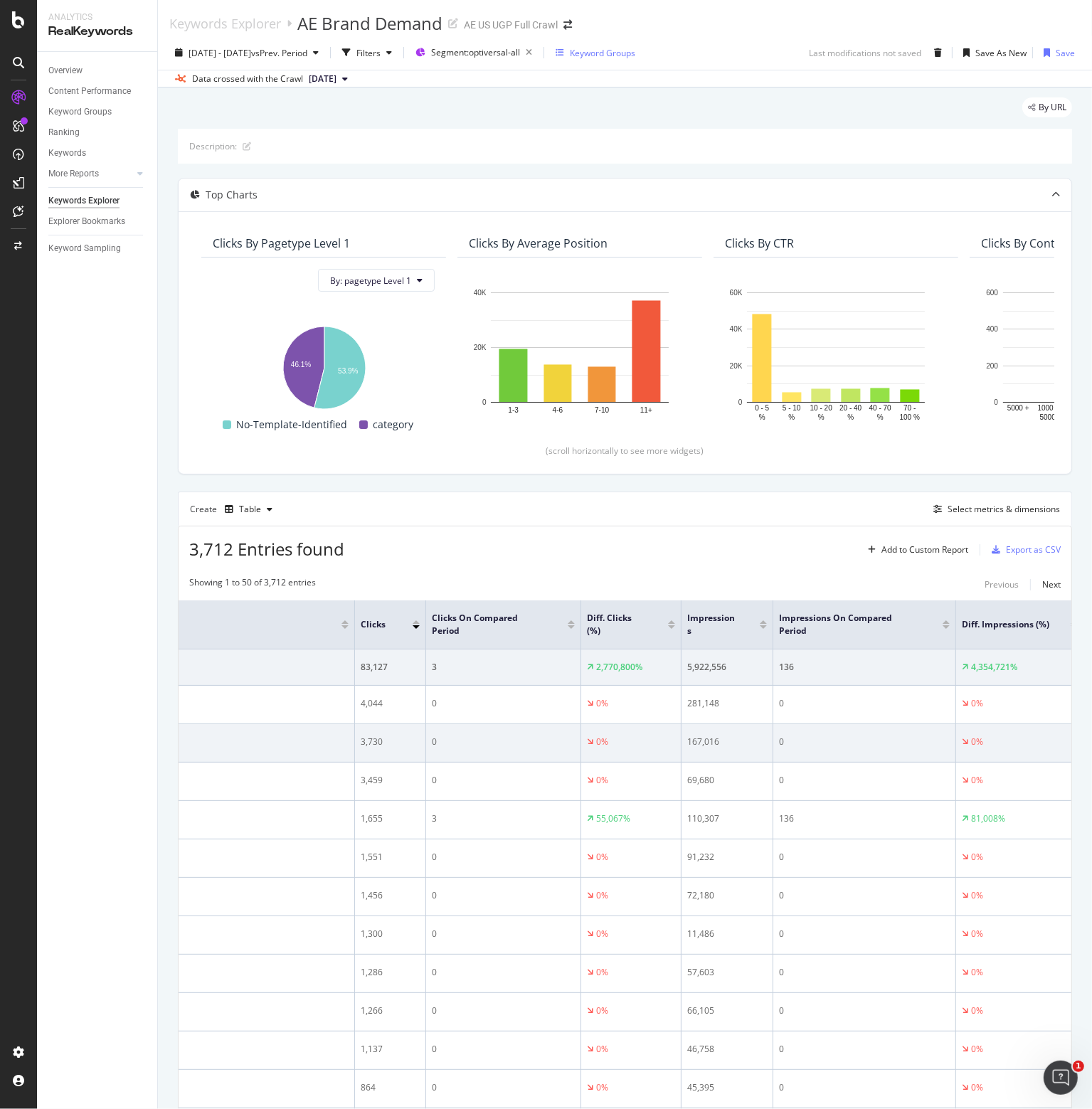
scroll to position [0, 201]
